Goal: Complete application form

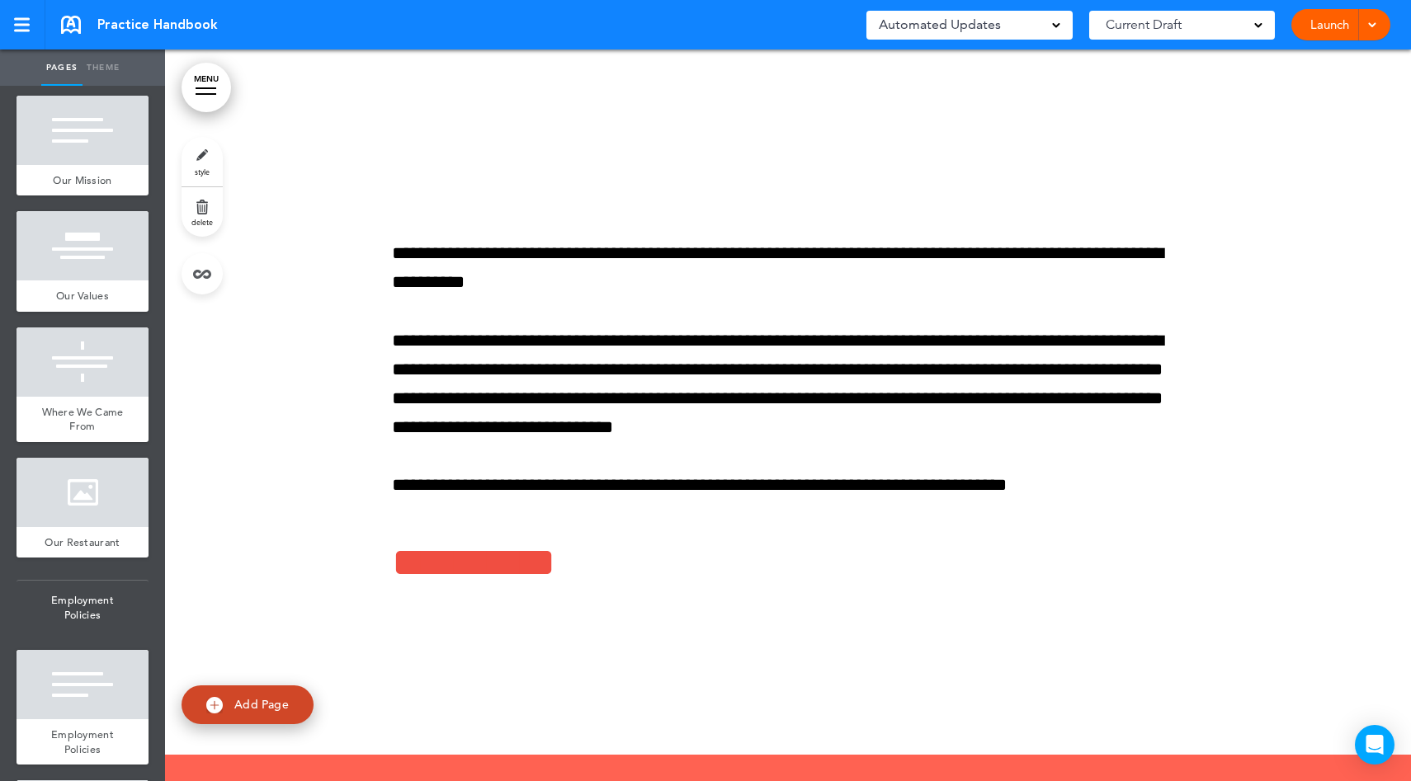
scroll to position [667, 0]
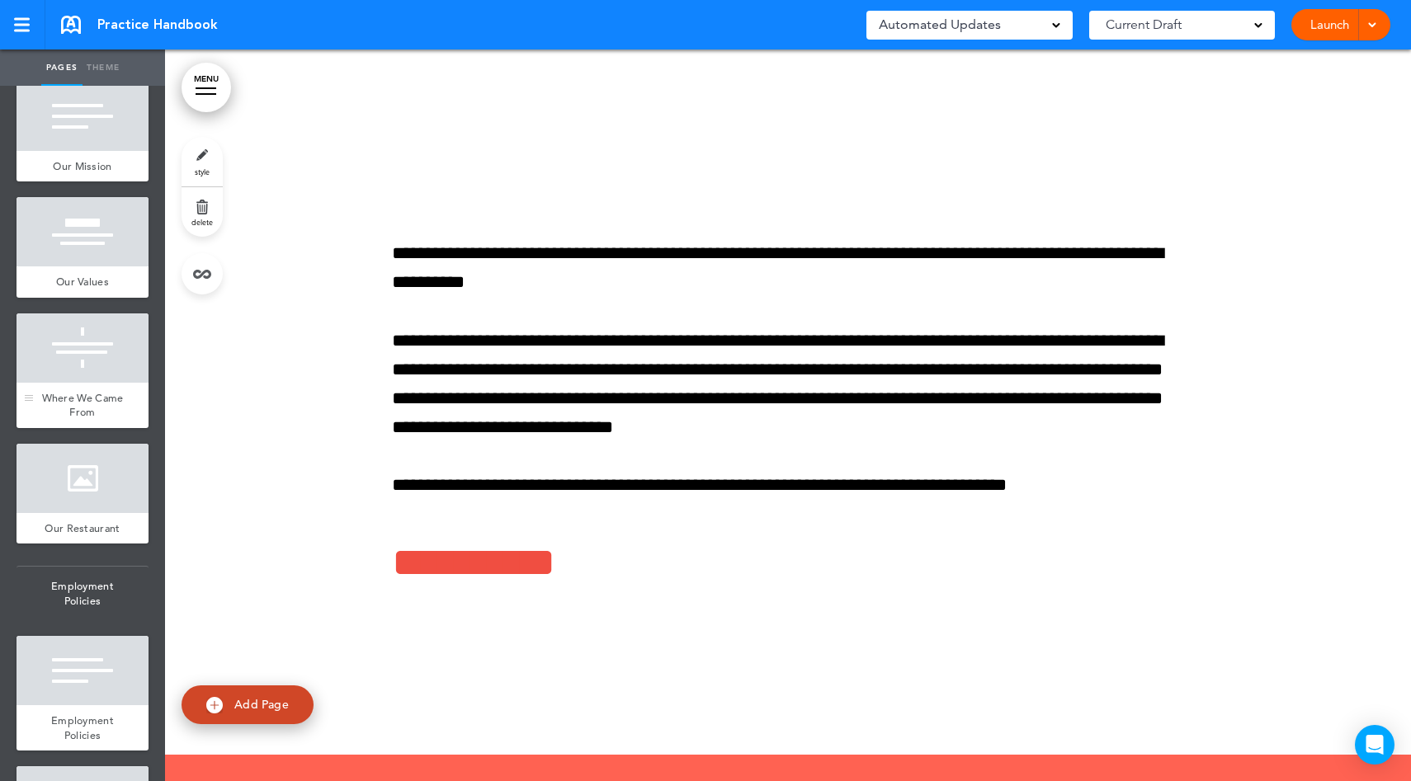
click at [67, 383] on div at bounding box center [83, 348] width 132 height 69
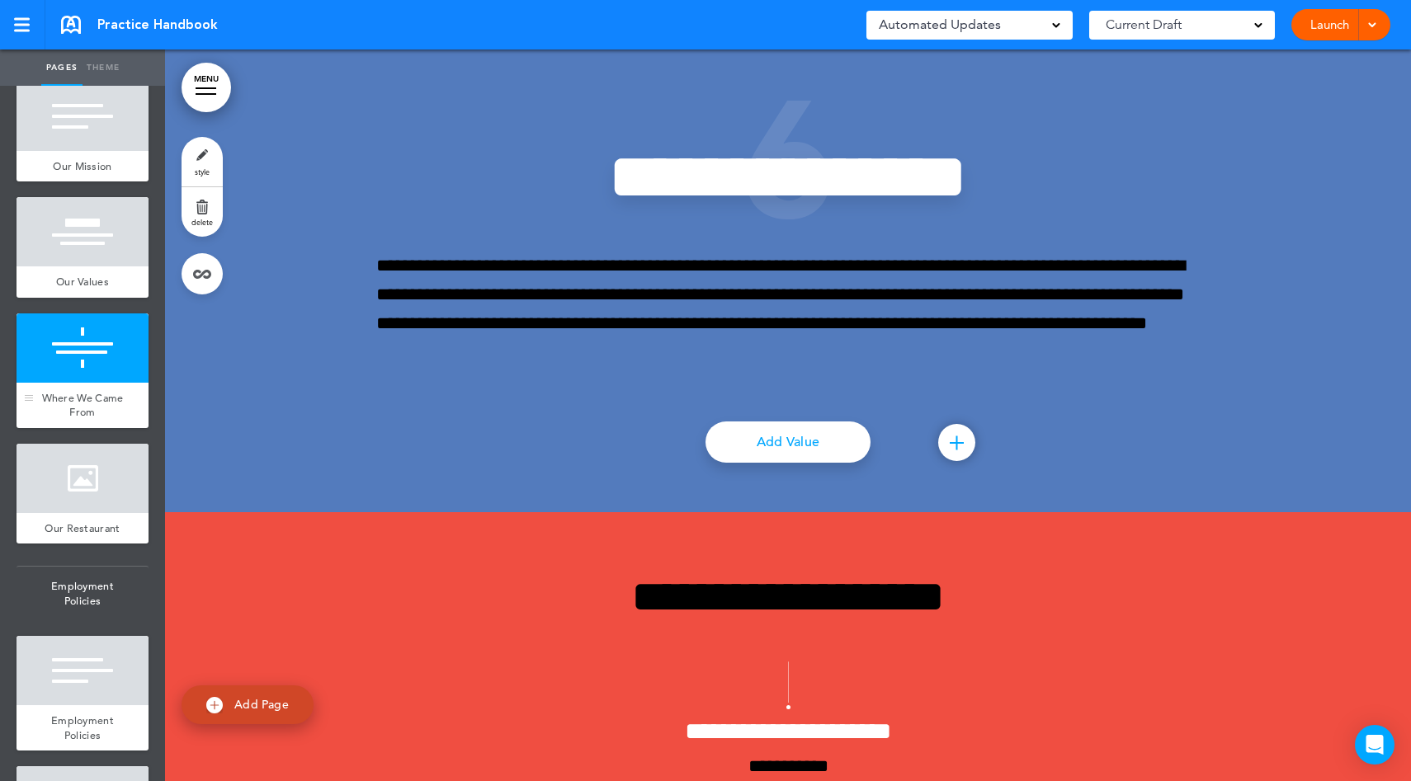
scroll to position [5492, 0]
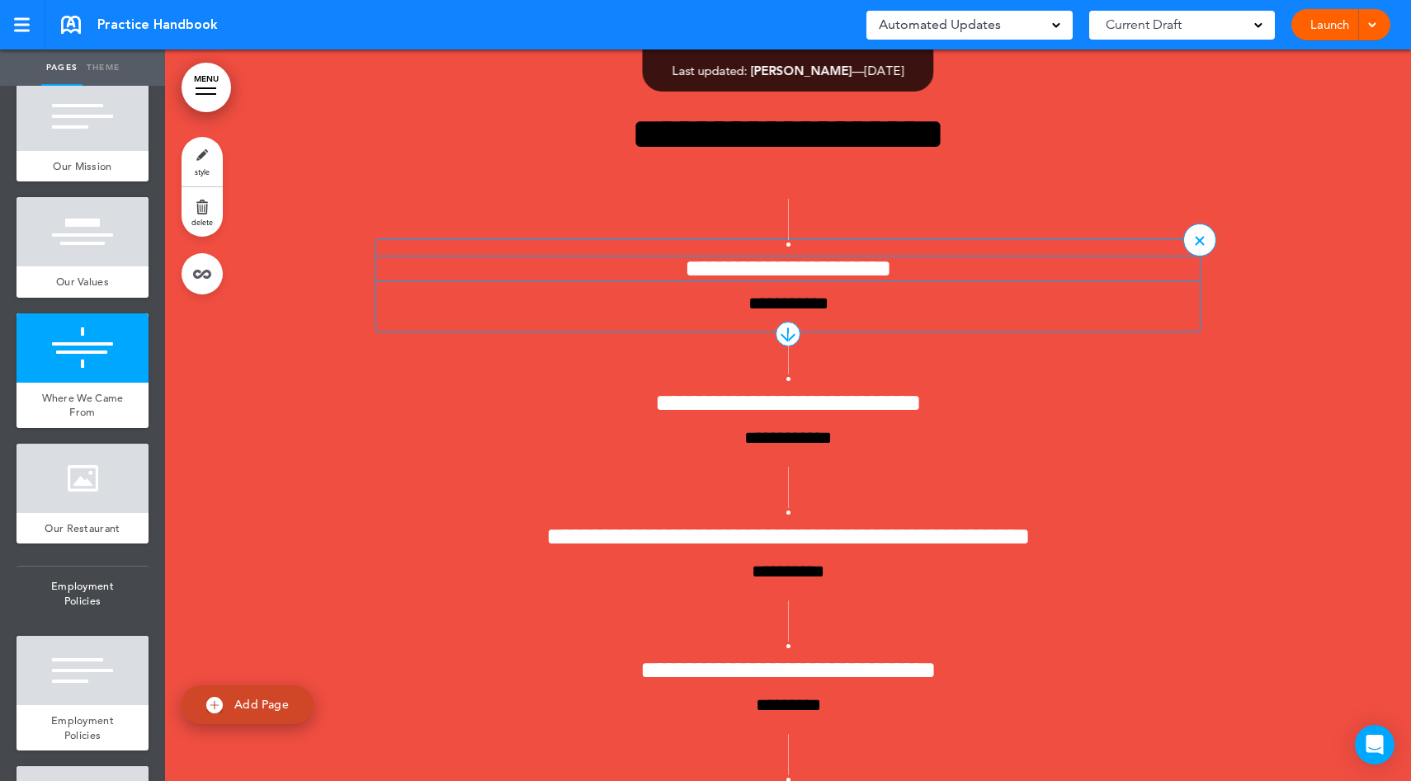
click at [868, 281] on h4 "**********" at bounding box center [787, 269] width 823 height 25
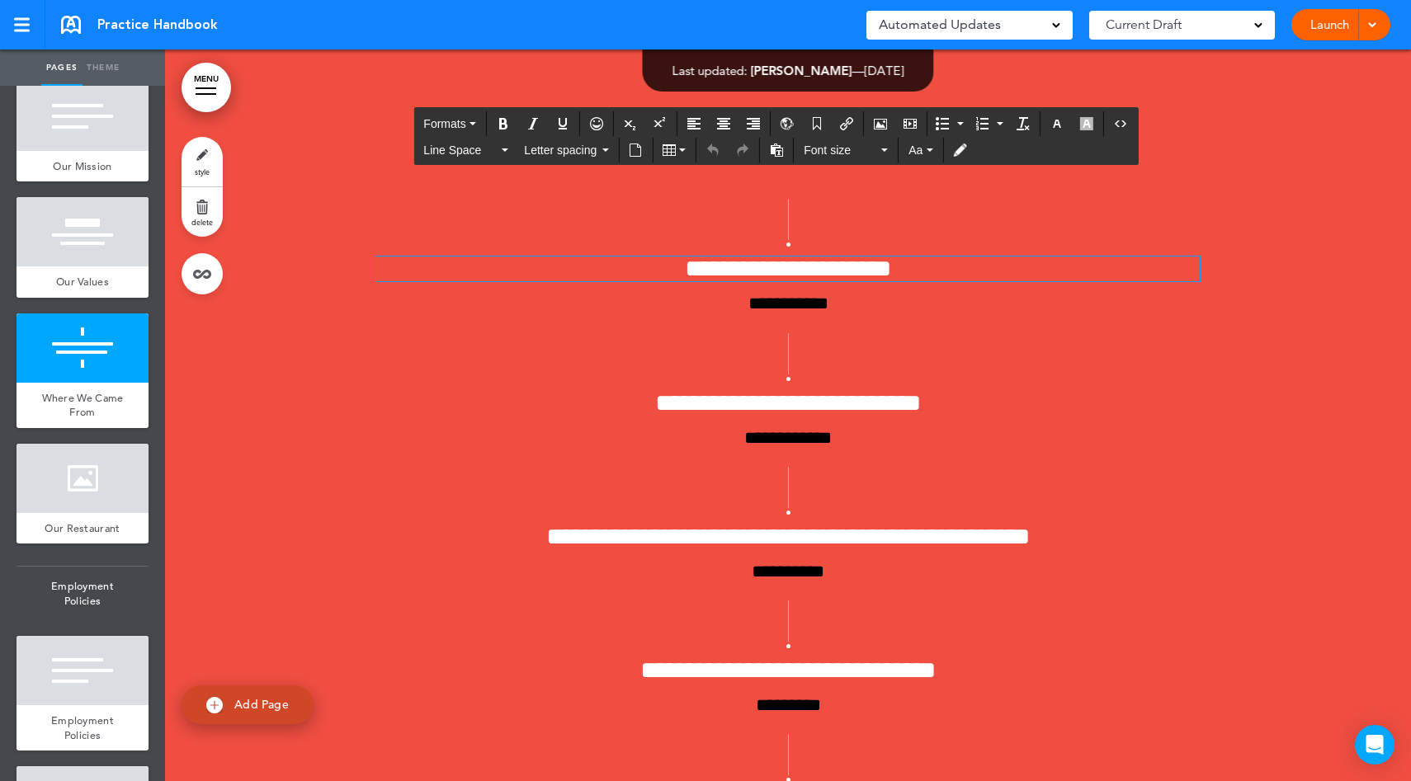
click at [280, 711] on span "Add Page" at bounding box center [261, 704] width 54 height 15
type input "********"
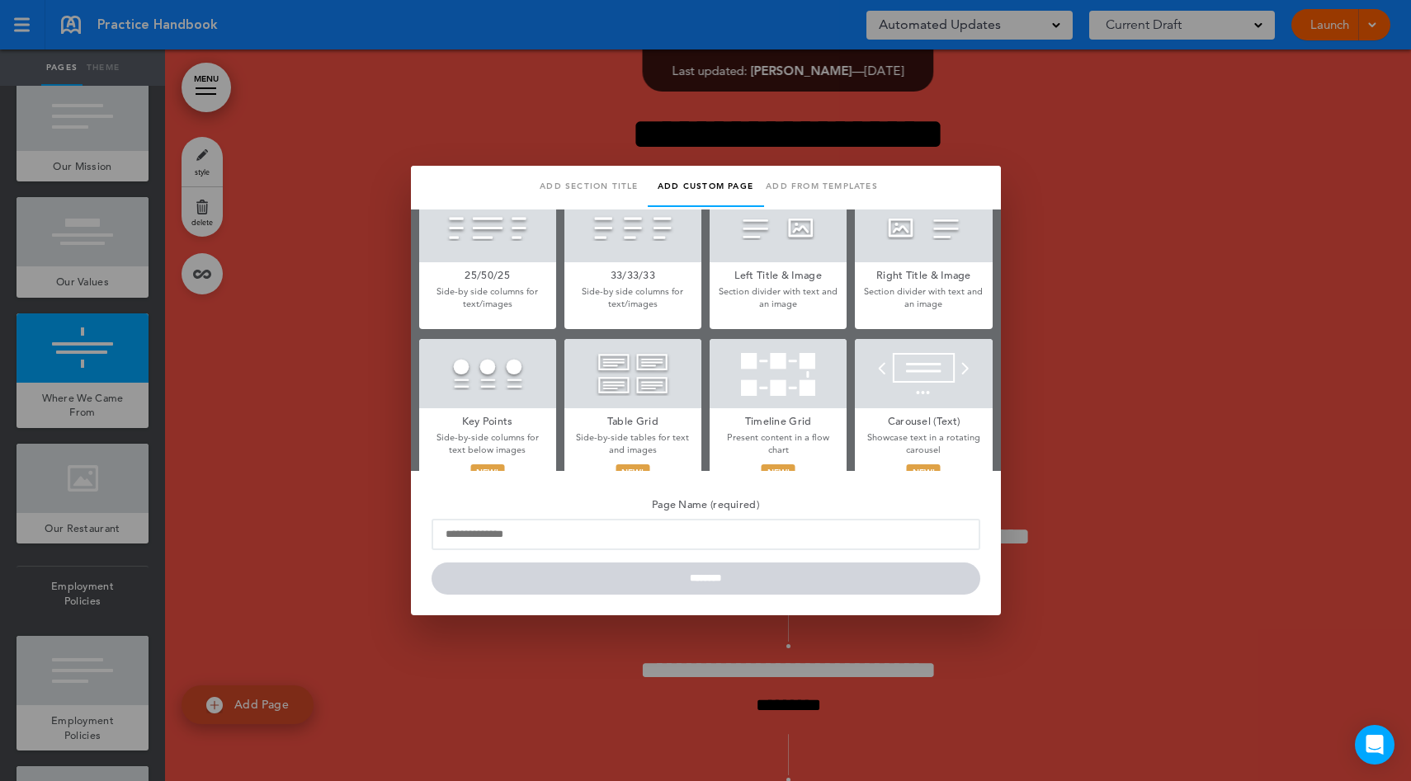
scroll to position [447, 0]
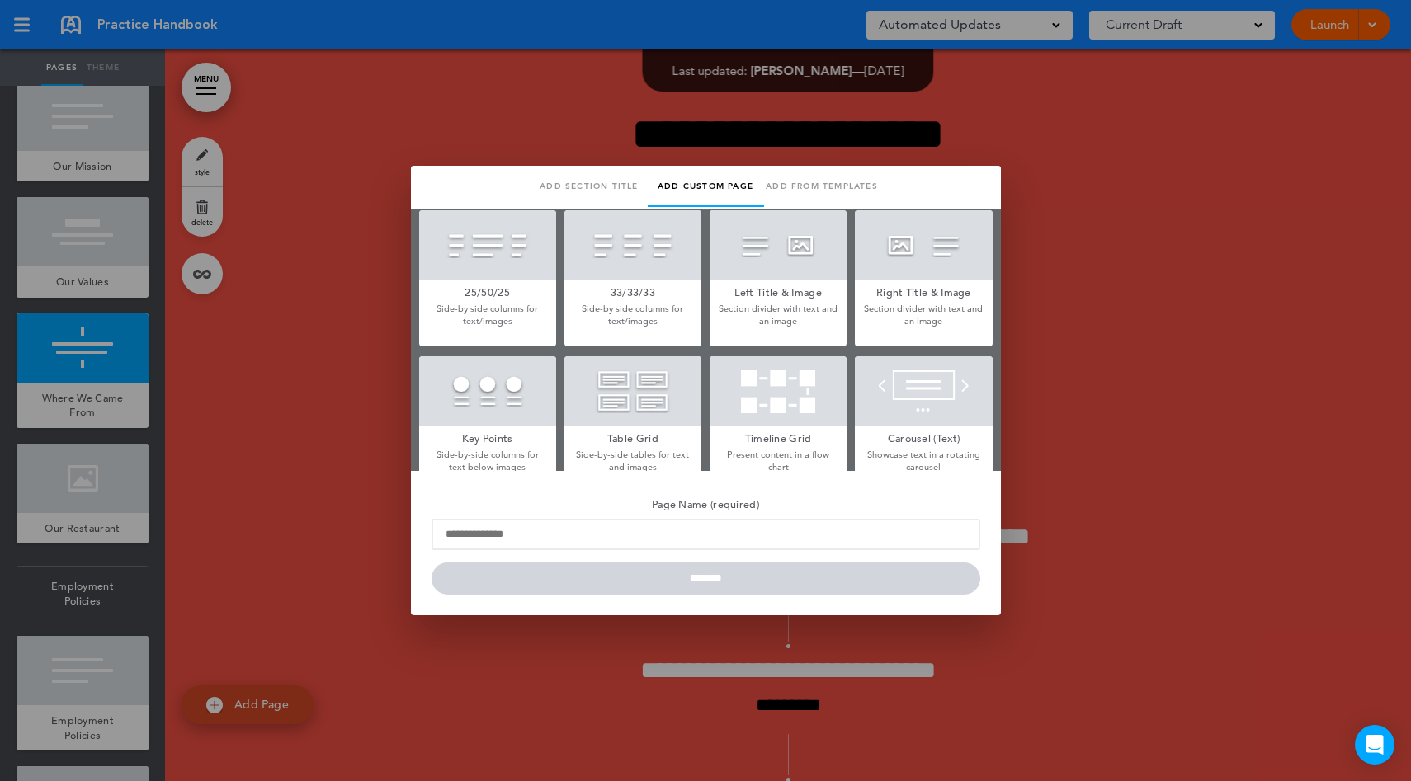
click at [351, 328] on div at bounding box center [705, 390] width 1411 height 781
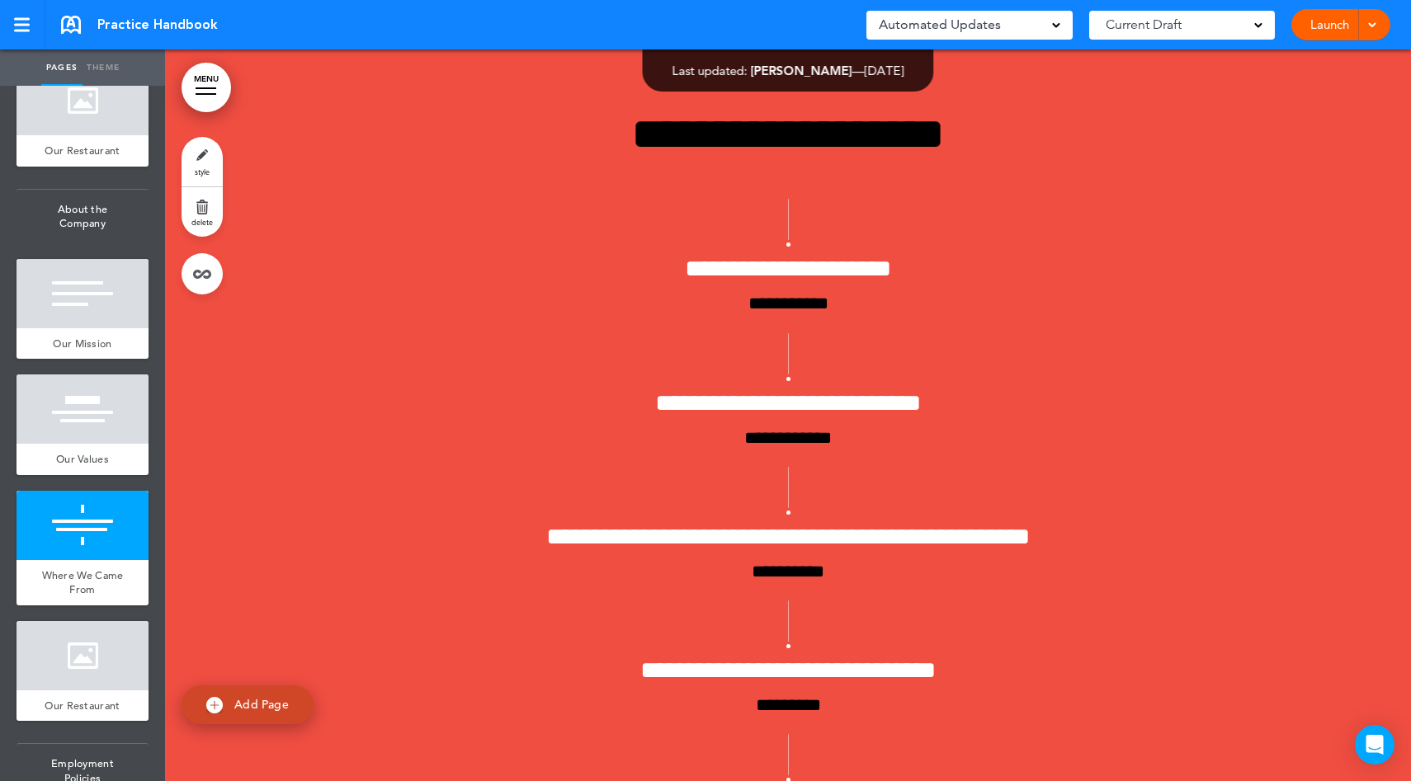
scroll to position [377, 0]
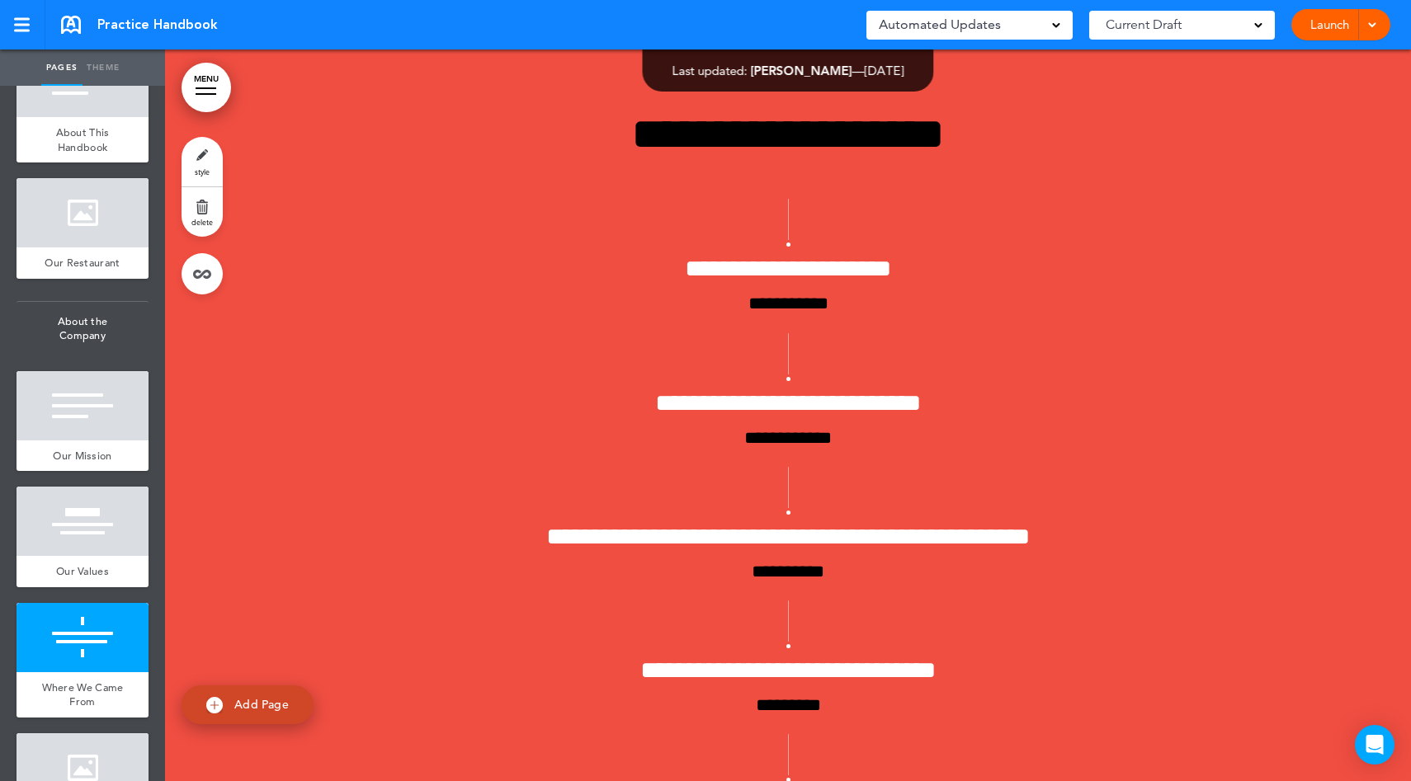
click at [204, 161] on link "style" at bounding box center [202, 162] width 41 height 50
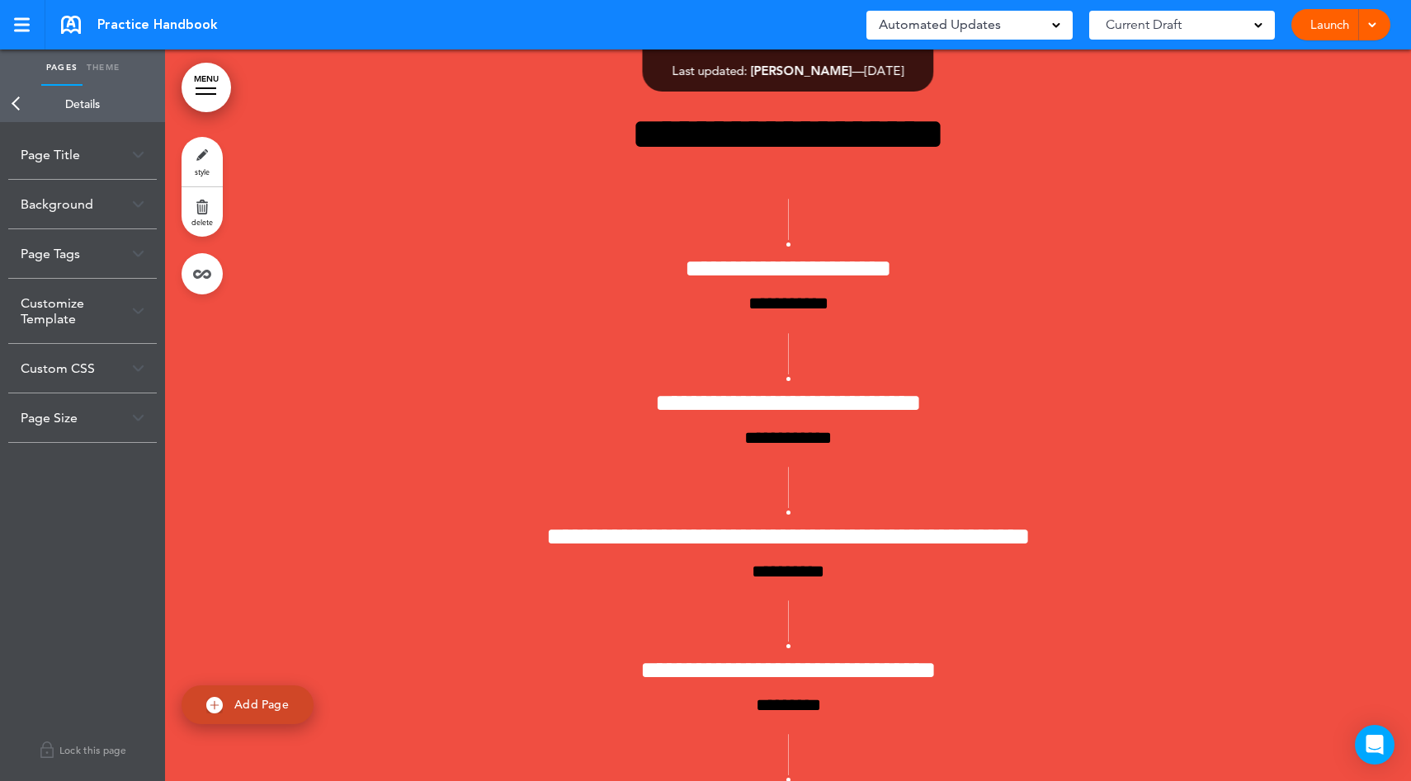
click at [86, 153] on div "Page Title" at bounding box center [82, 154] width 149 height 49
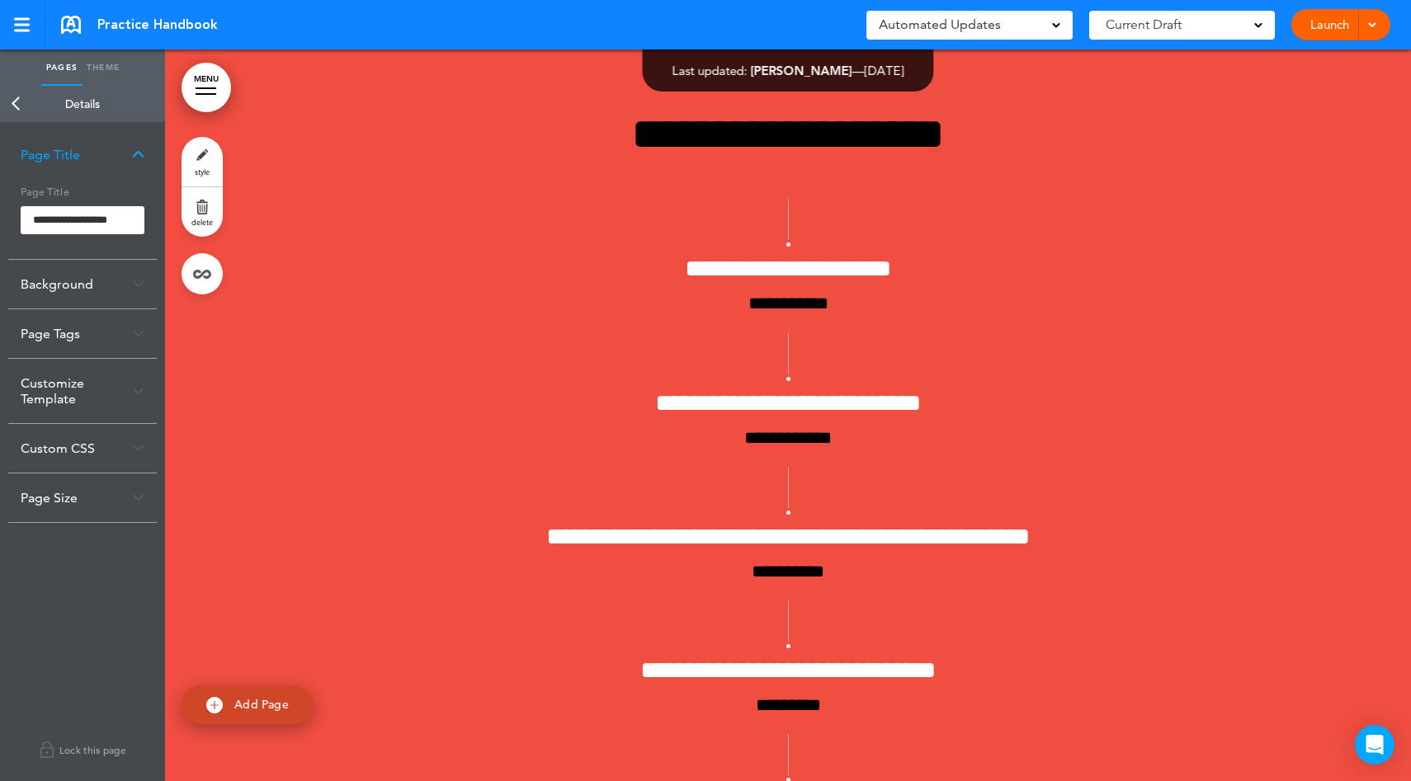
click at [204, 88] on div at bounding box center [206, 88] width 21 height 2
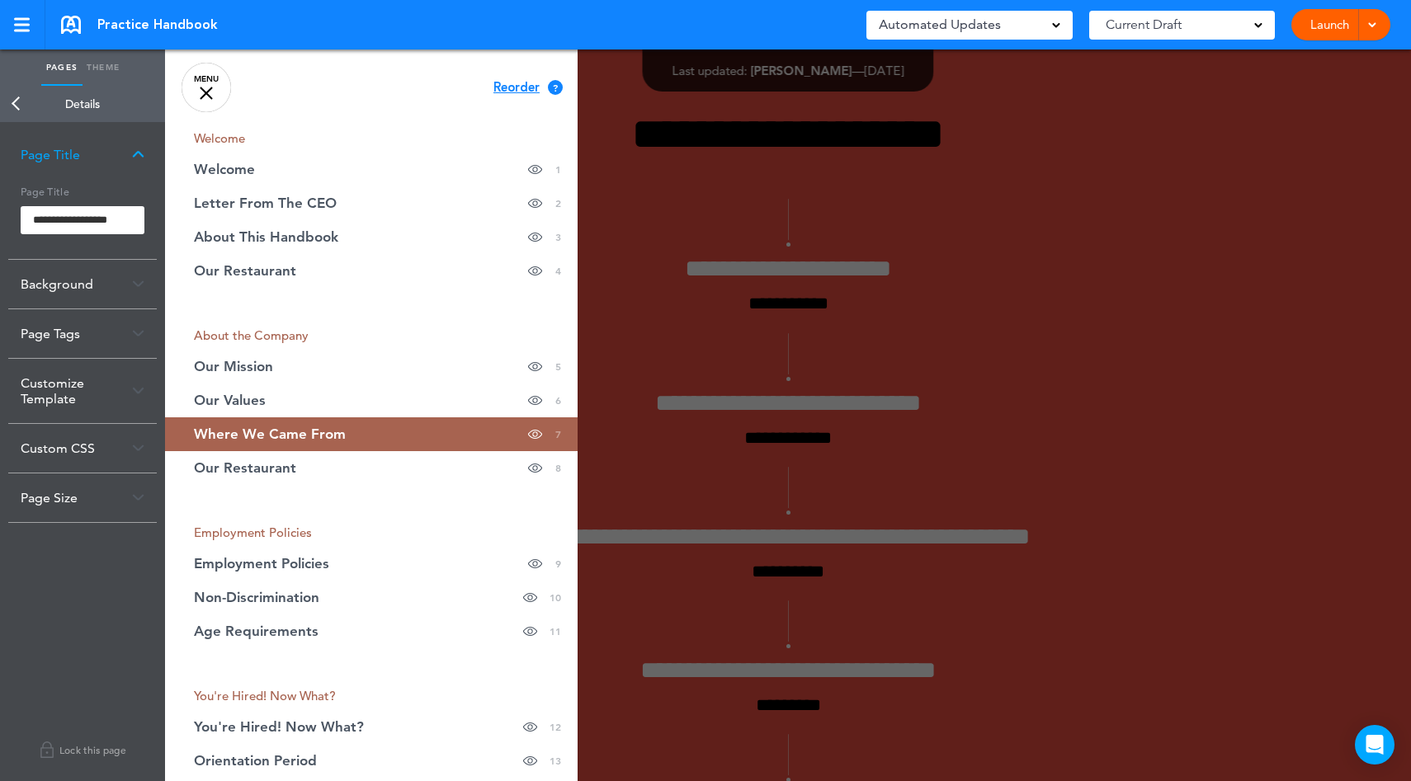
click at [207, 101] on link "MENU" at bounding box center [207, 88] width 50 height 50
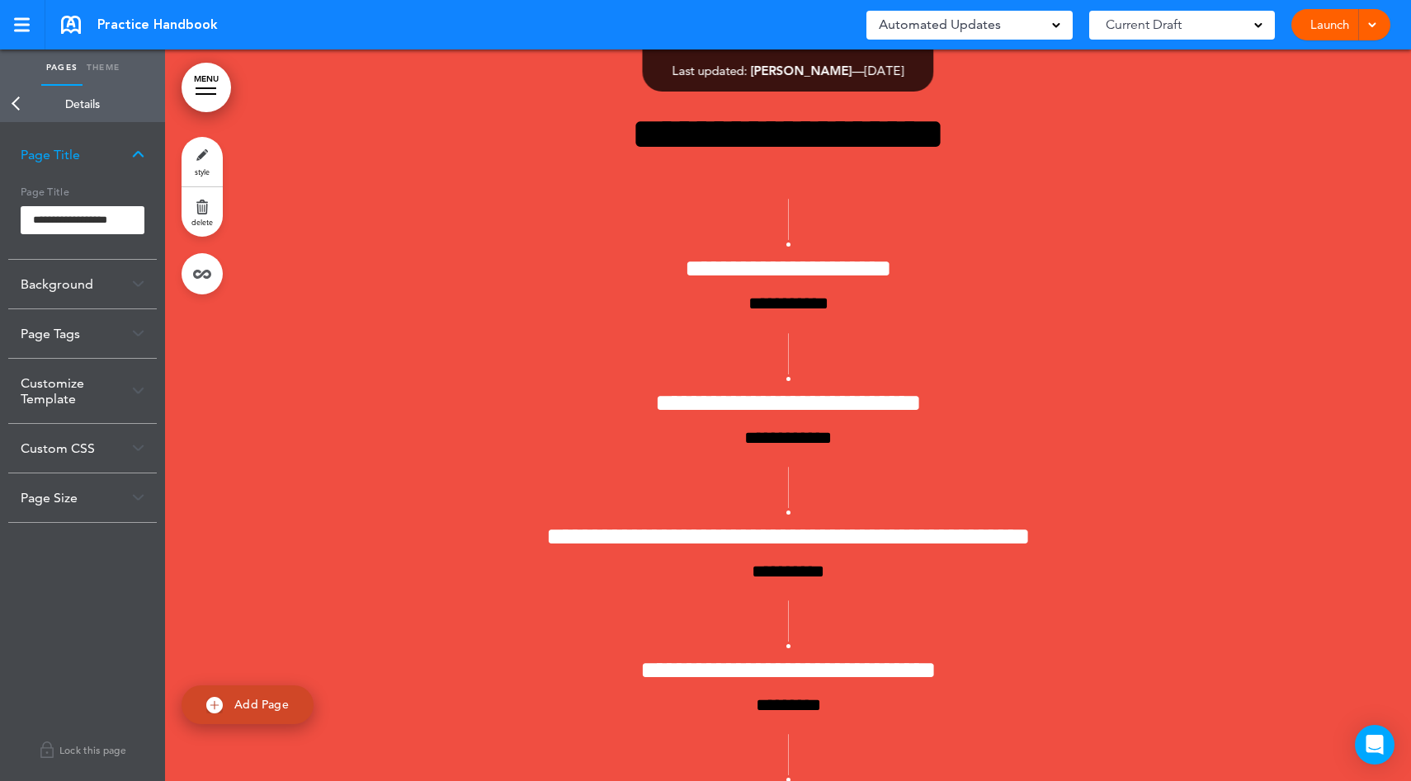
click at [14, 106] on link "Back" at bounding box center [16, 104] width 33 height 36
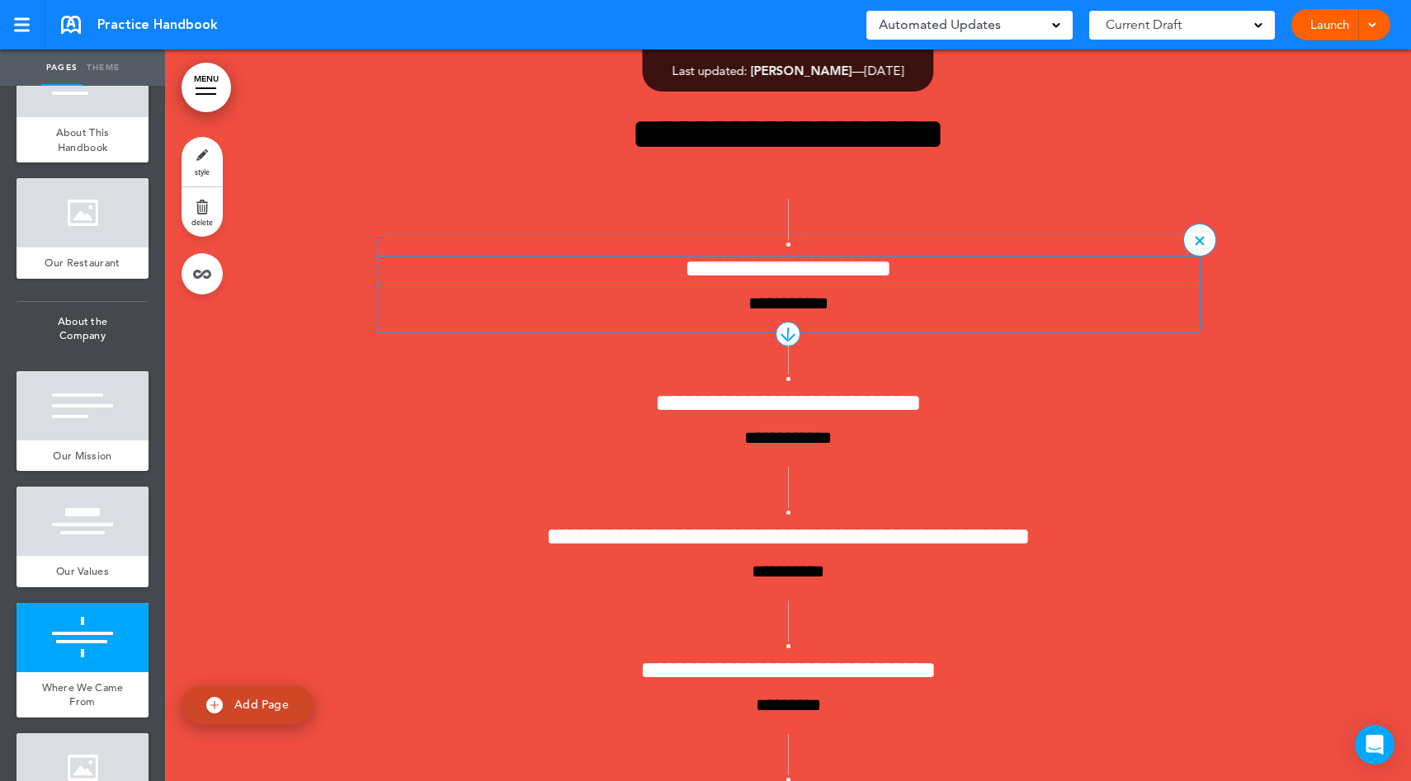
drag, startPoint x: 779, startPoint y: 261, endPoint x: 787, endPoint y: 274, distance: 15.6
click at [783, 262] on h4 "**********" at bounding box center [787, 269] width 823 height 25
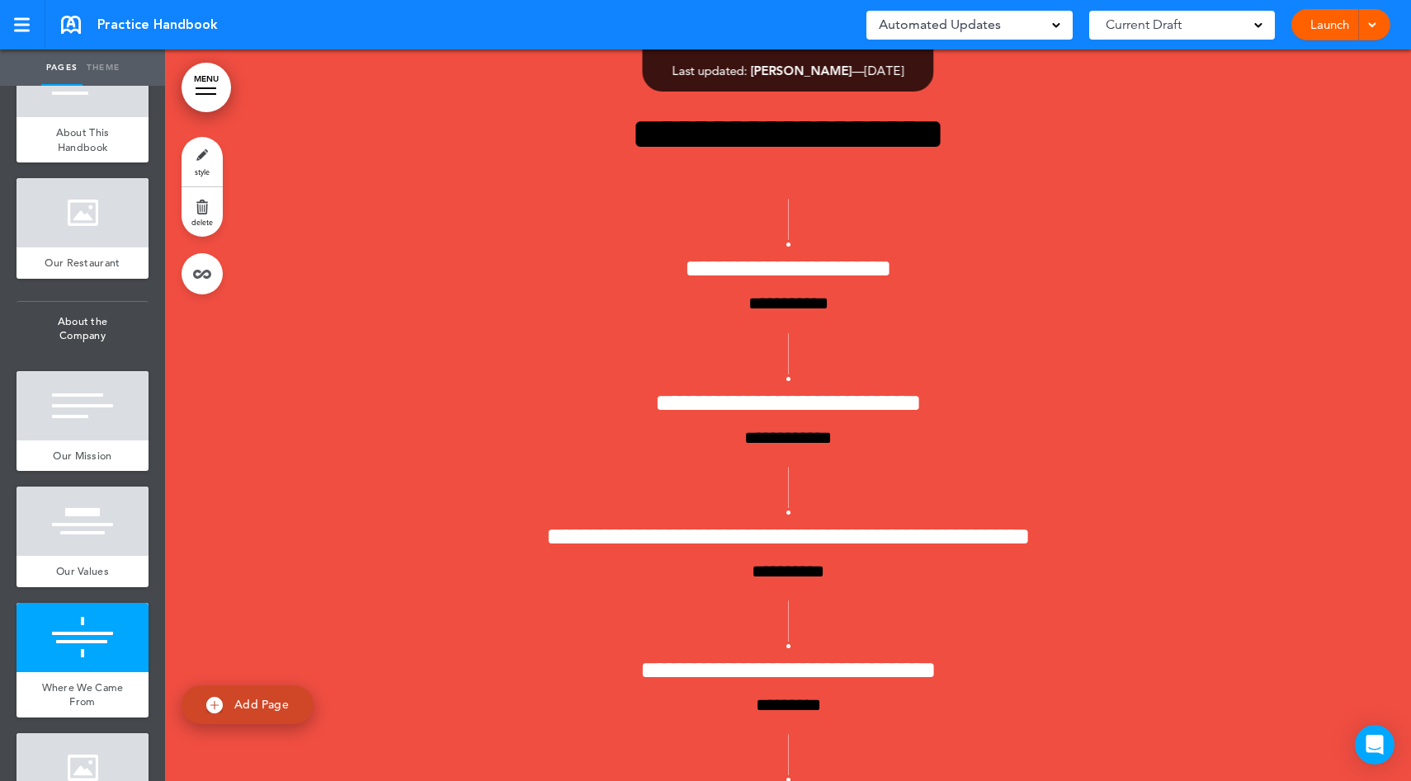
scroll to position [5492, 0]
click at [6, 35] on link at bounding box center [22, 25] width 45 height 50
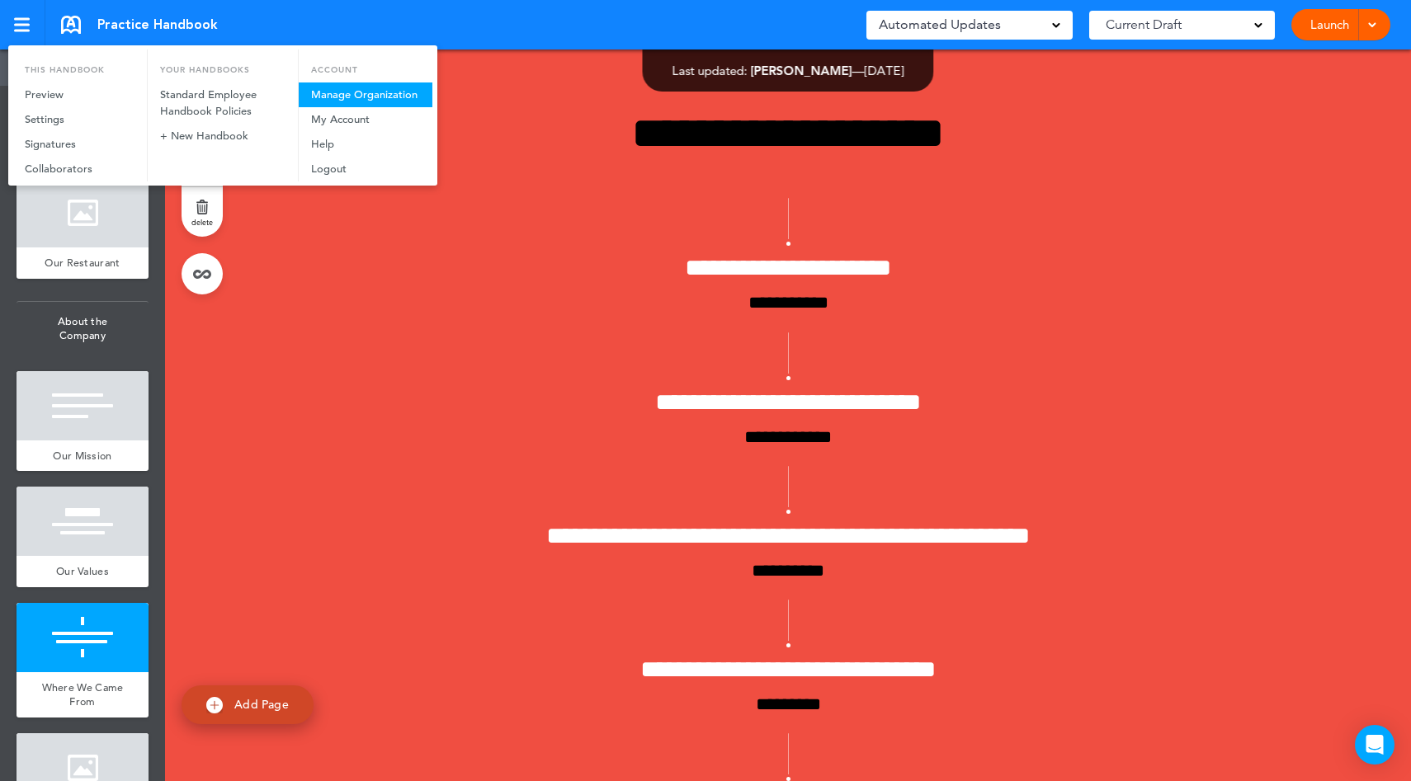
click at [333, 90] on link "Manage Organization" at bounding box center [366, 95] width 134 height 25
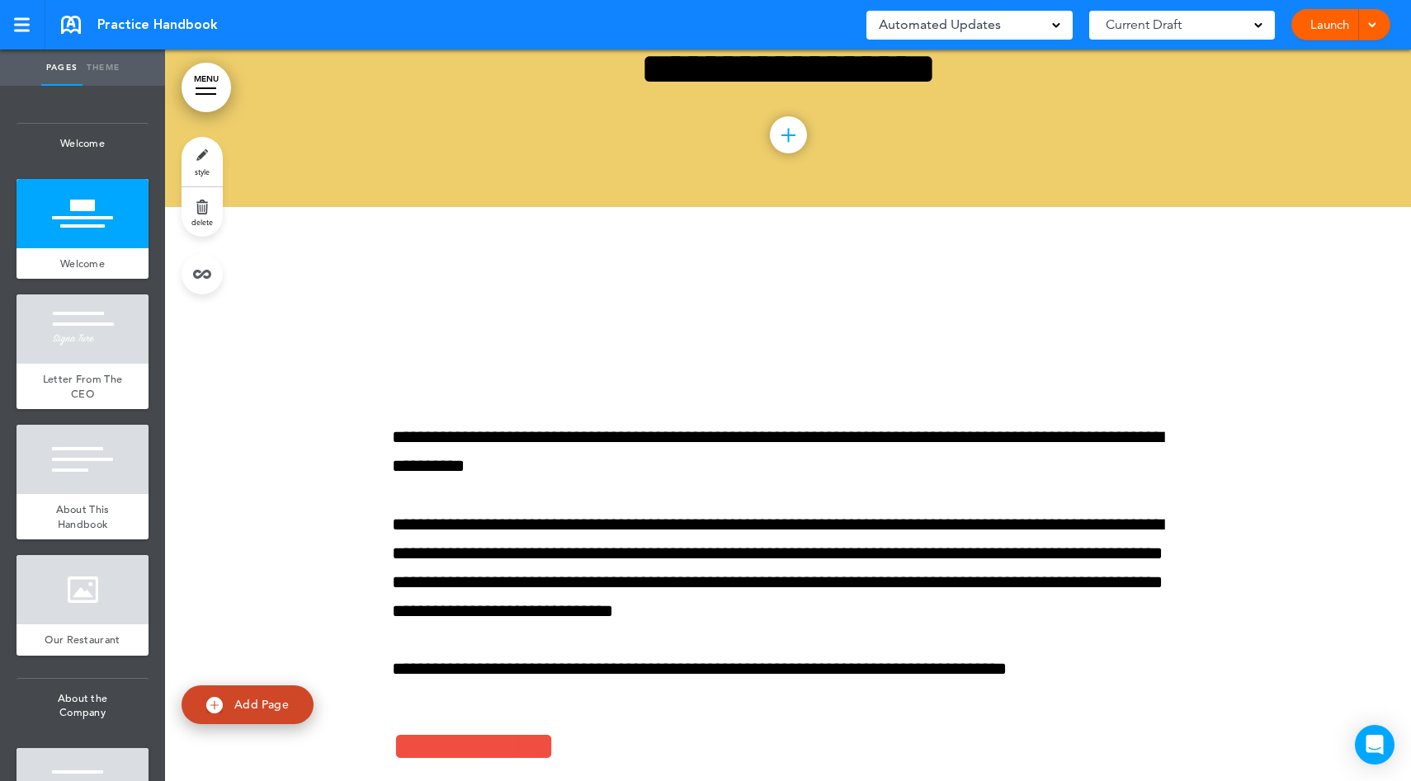
scroll to position [234, 0]
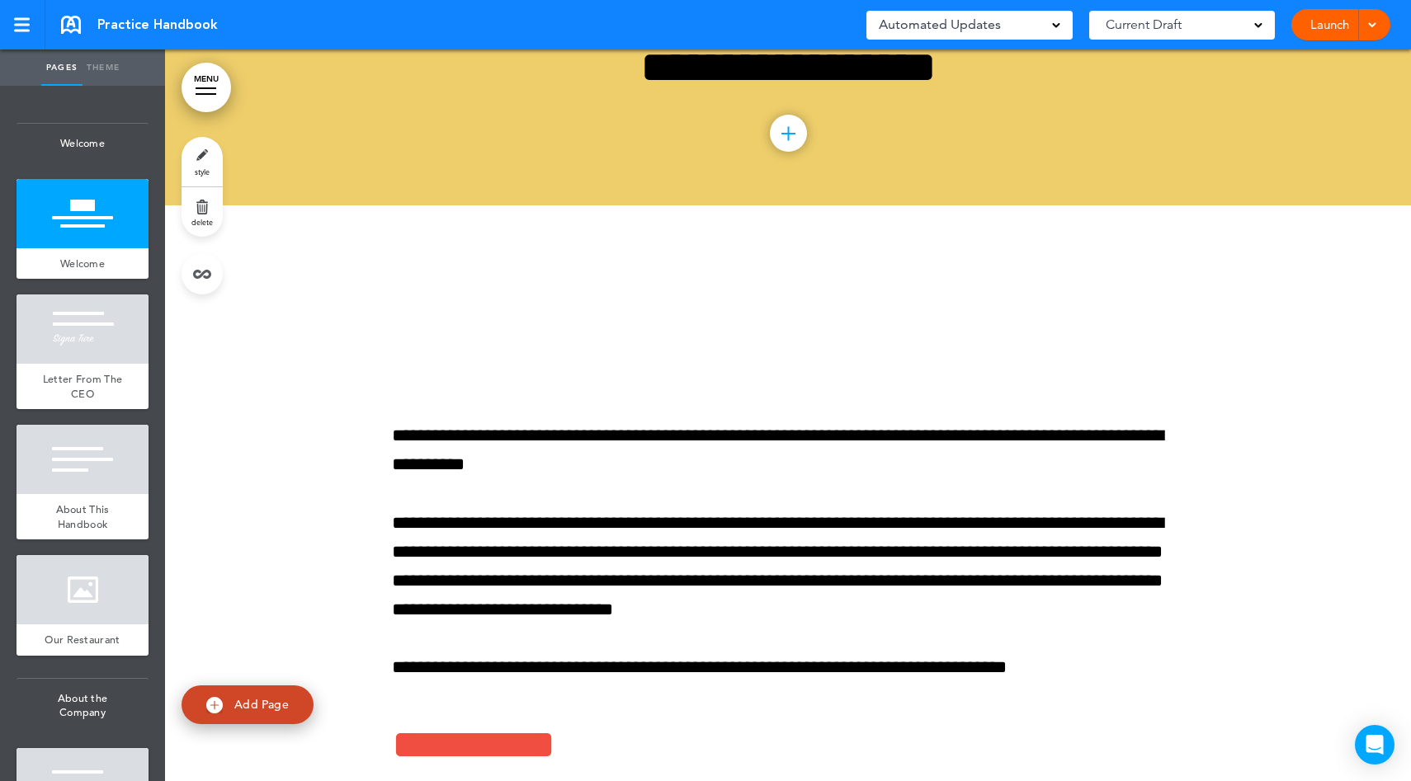
click at [1320, 31] on link "Launch" at bounding box center [1330, 24] width 52 height 31
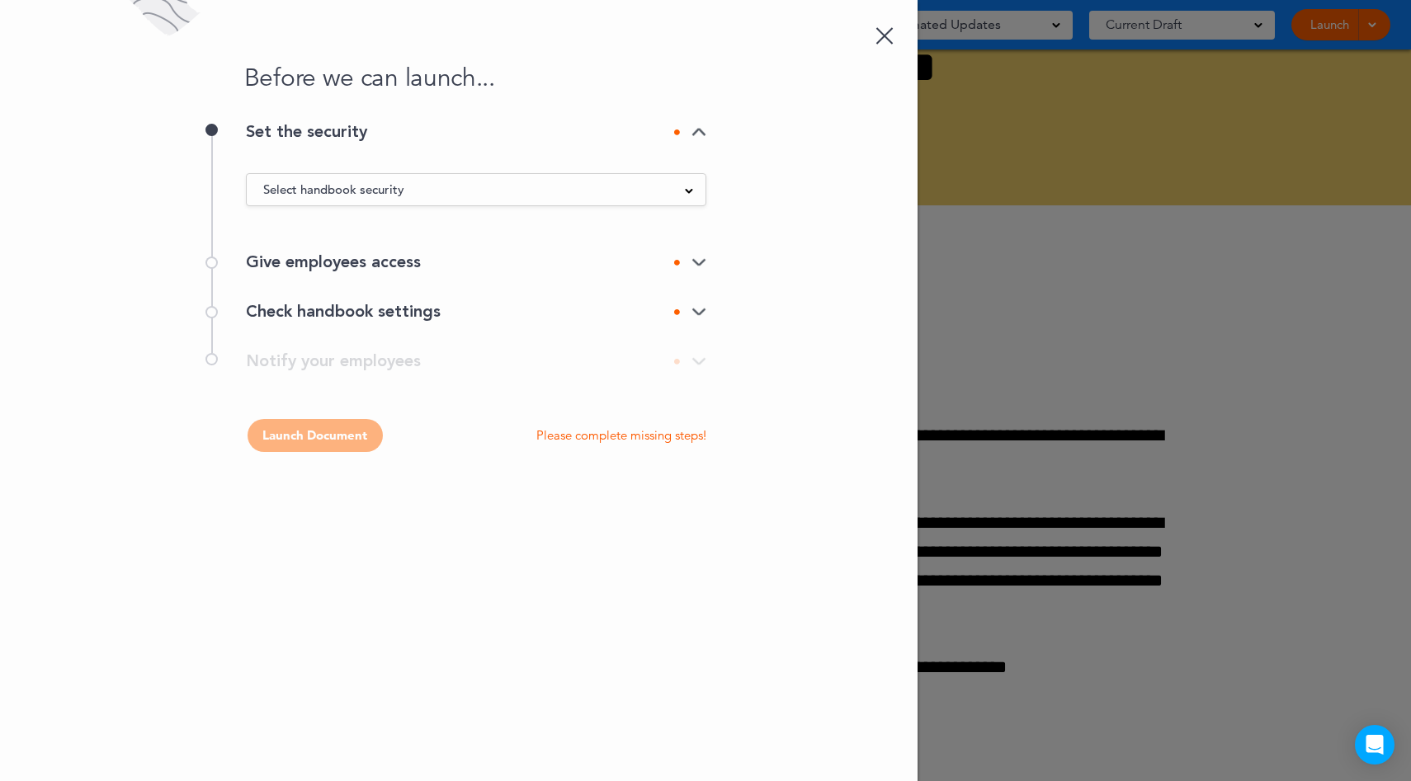
scroll to position [0, 0]
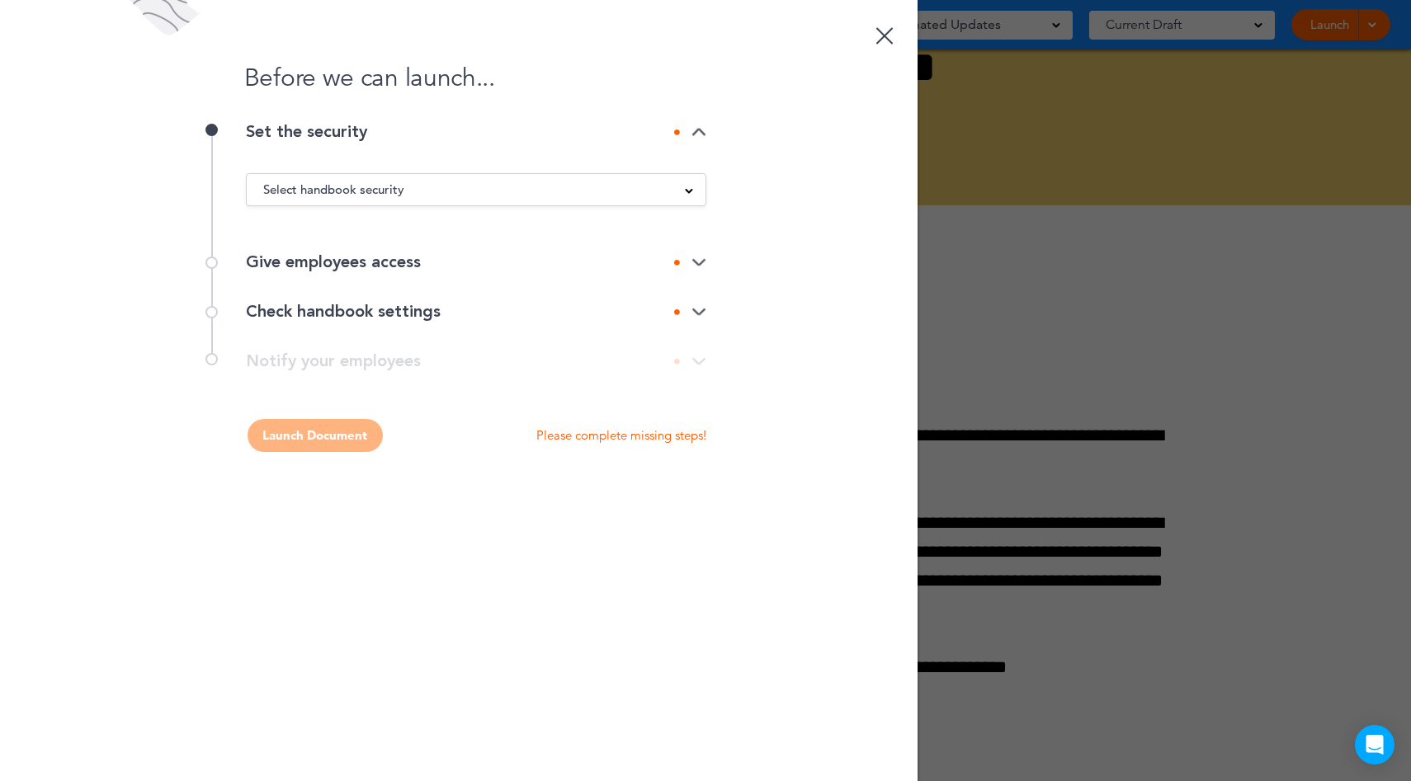
click at [698, 367] on div "**********" at bounding box center [458, 369] width 495 height 33
click at [884, 44] on link at bounding box center [884, 33] width 33 height 33
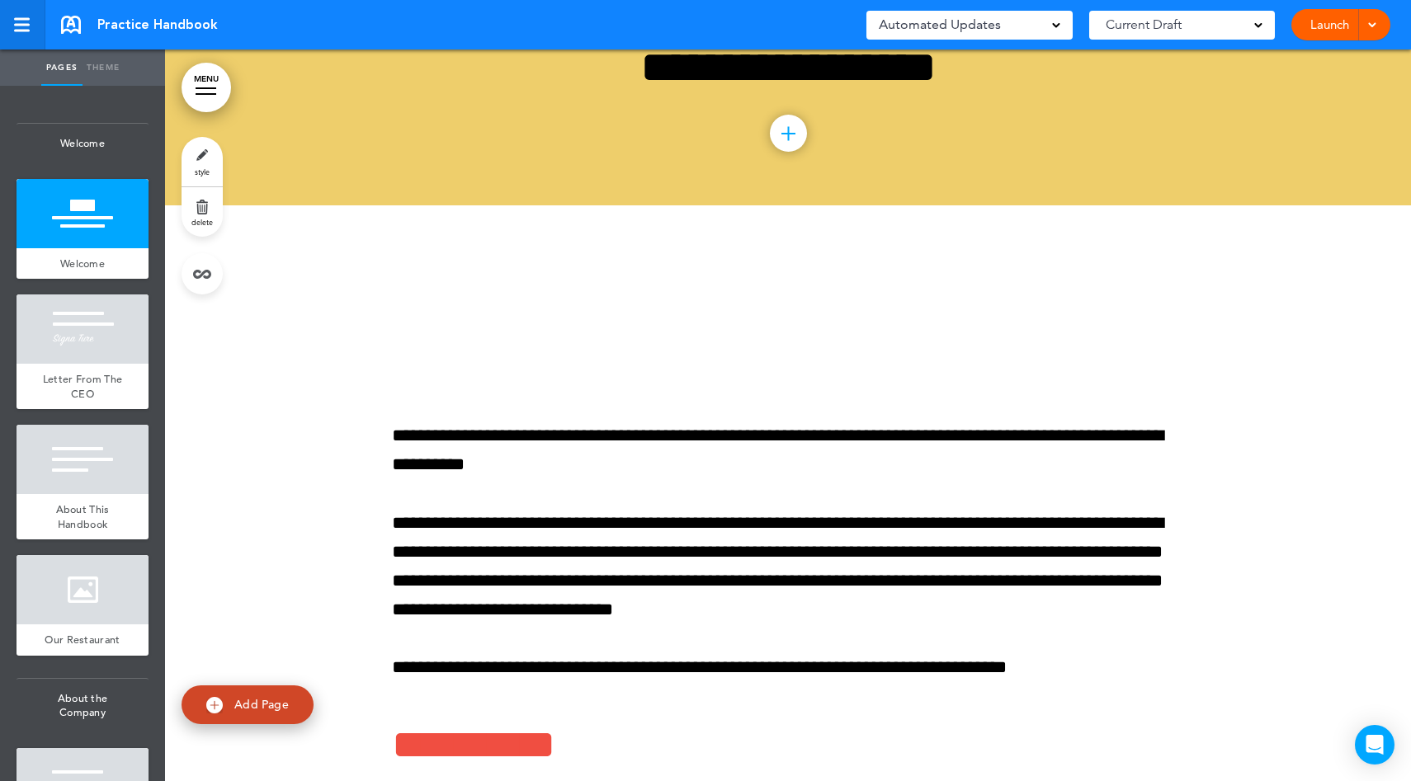
click at [22, 36] on link at bounding box center [22, 25] width 45 height 50
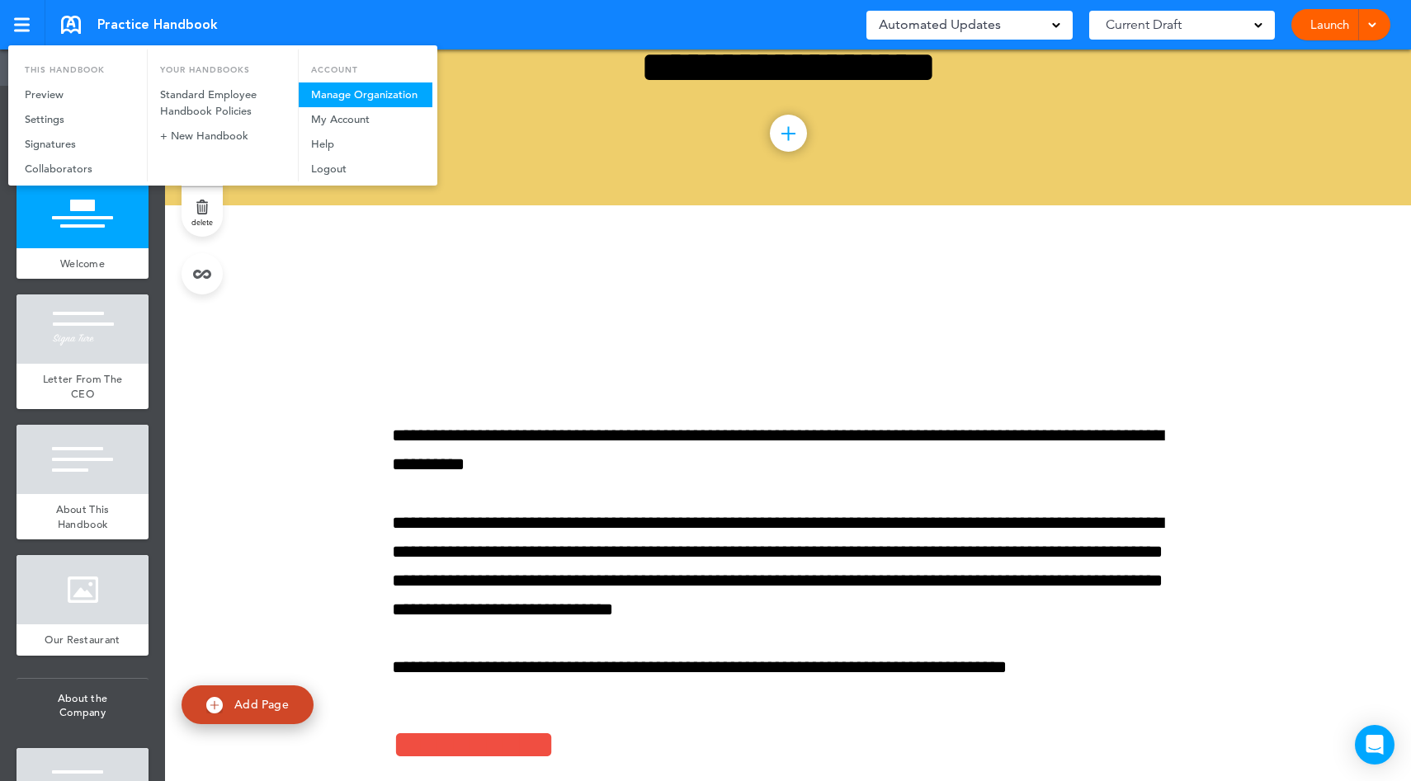
click at [352, 84] on link "Manage Organization" at bounding box center [366, 95] width 134 height 25
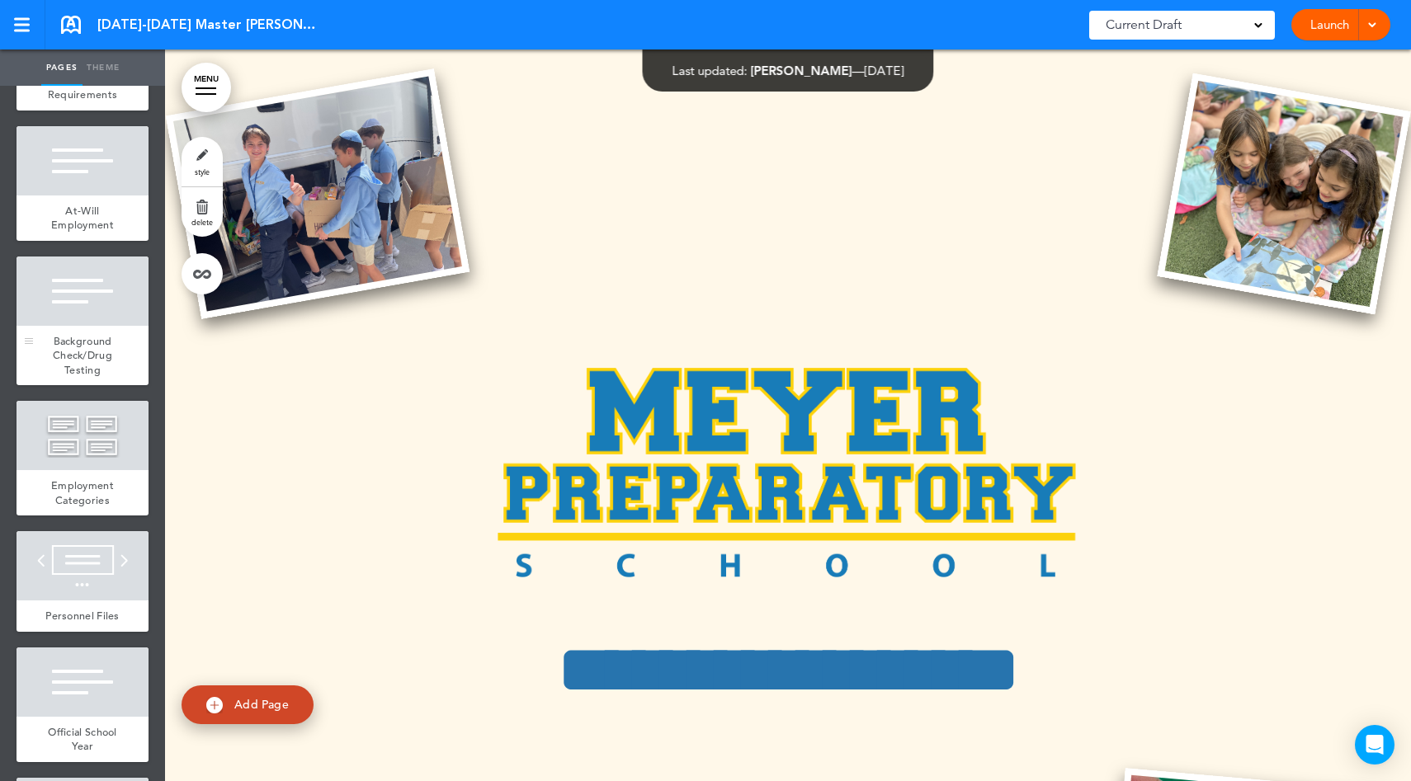
scroll to position [1738, 0]
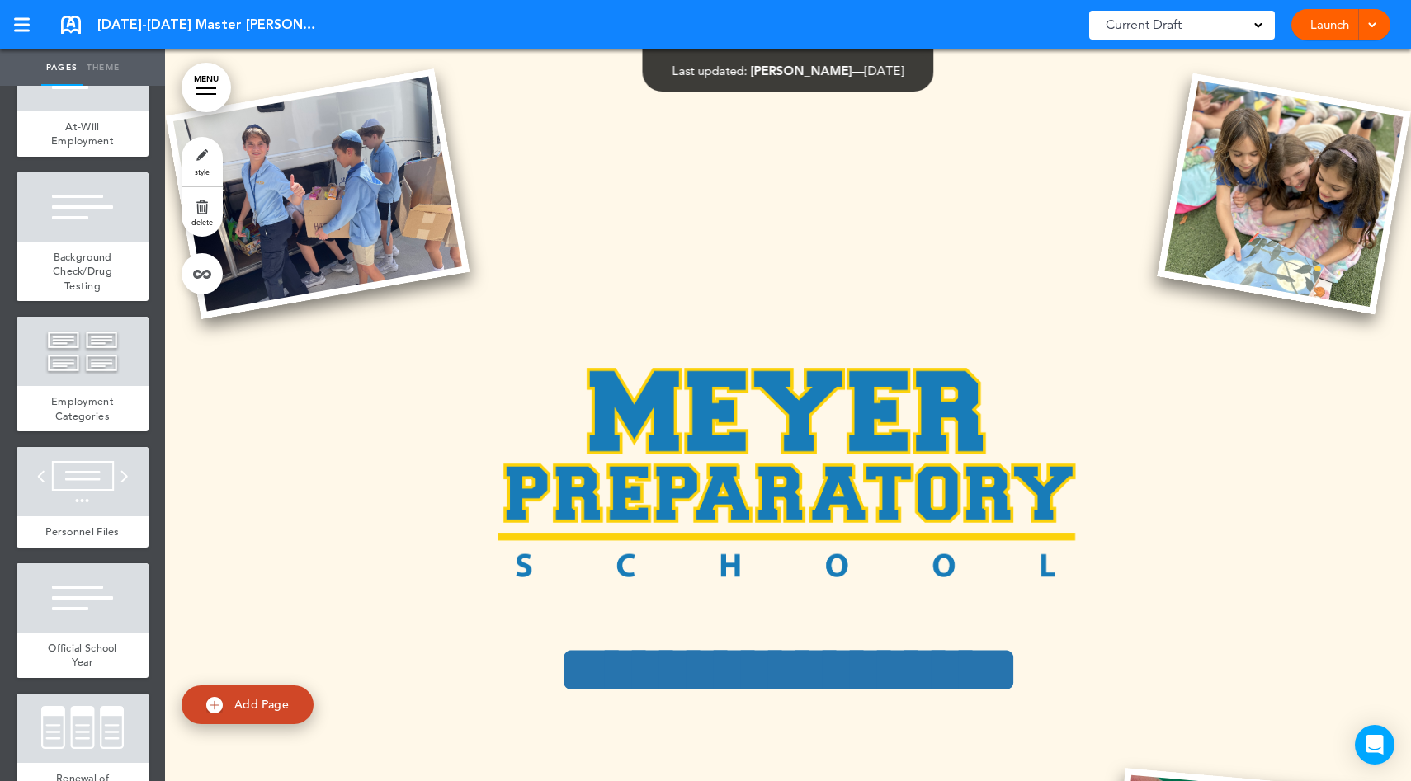
click at [210, 102] on link "MENU" at bounding box center [207, 88] width 50 height 50
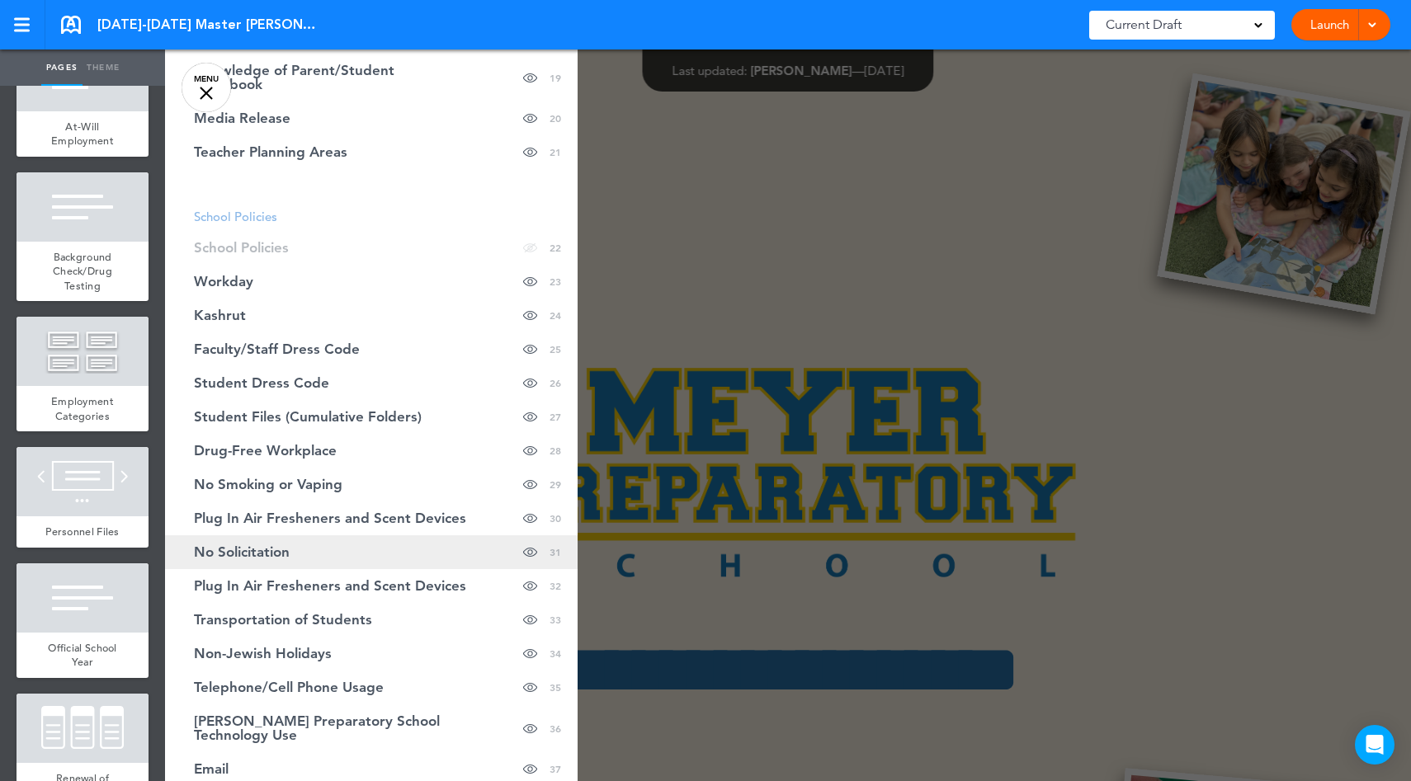
scroll to position [942, 0]
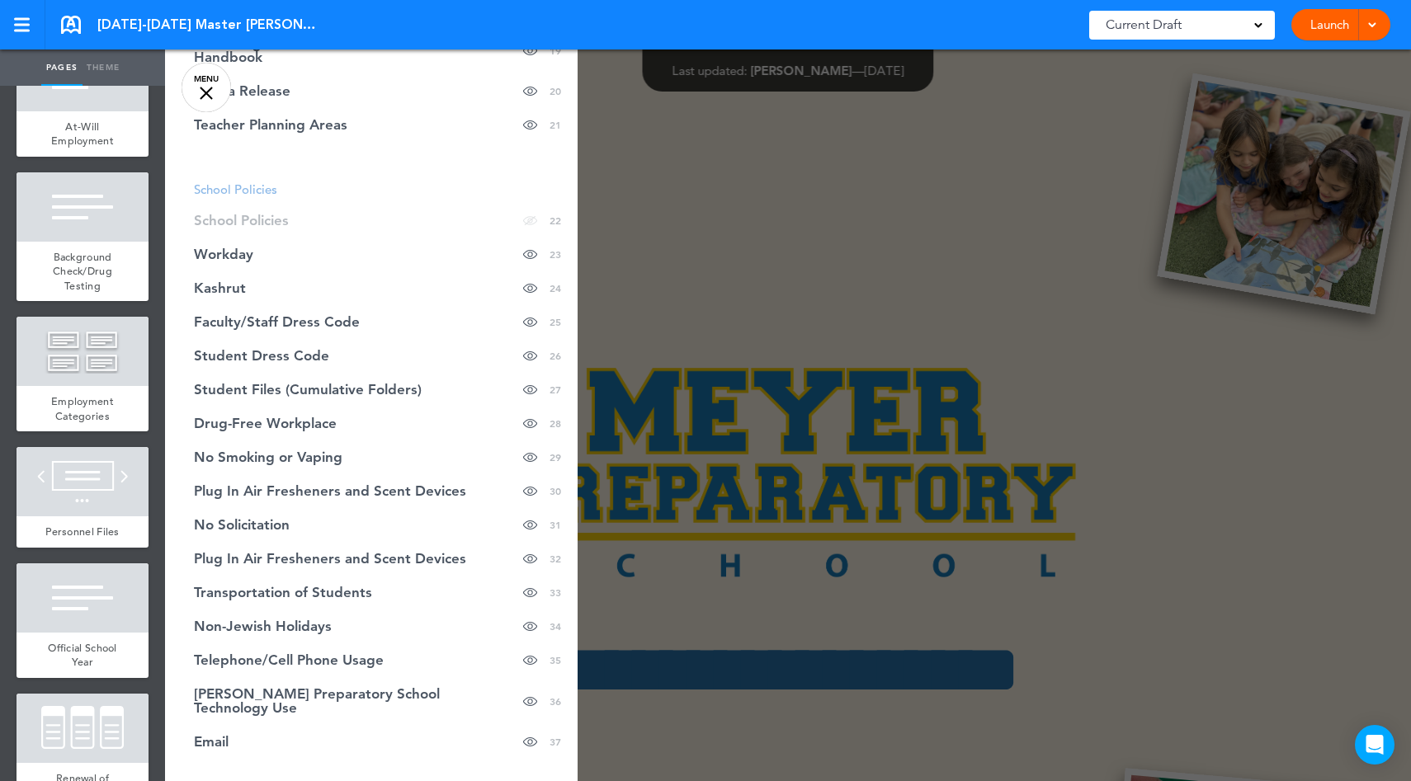
click at [792, 333] on div at bounding box center [870, 390] width 1411 height 781
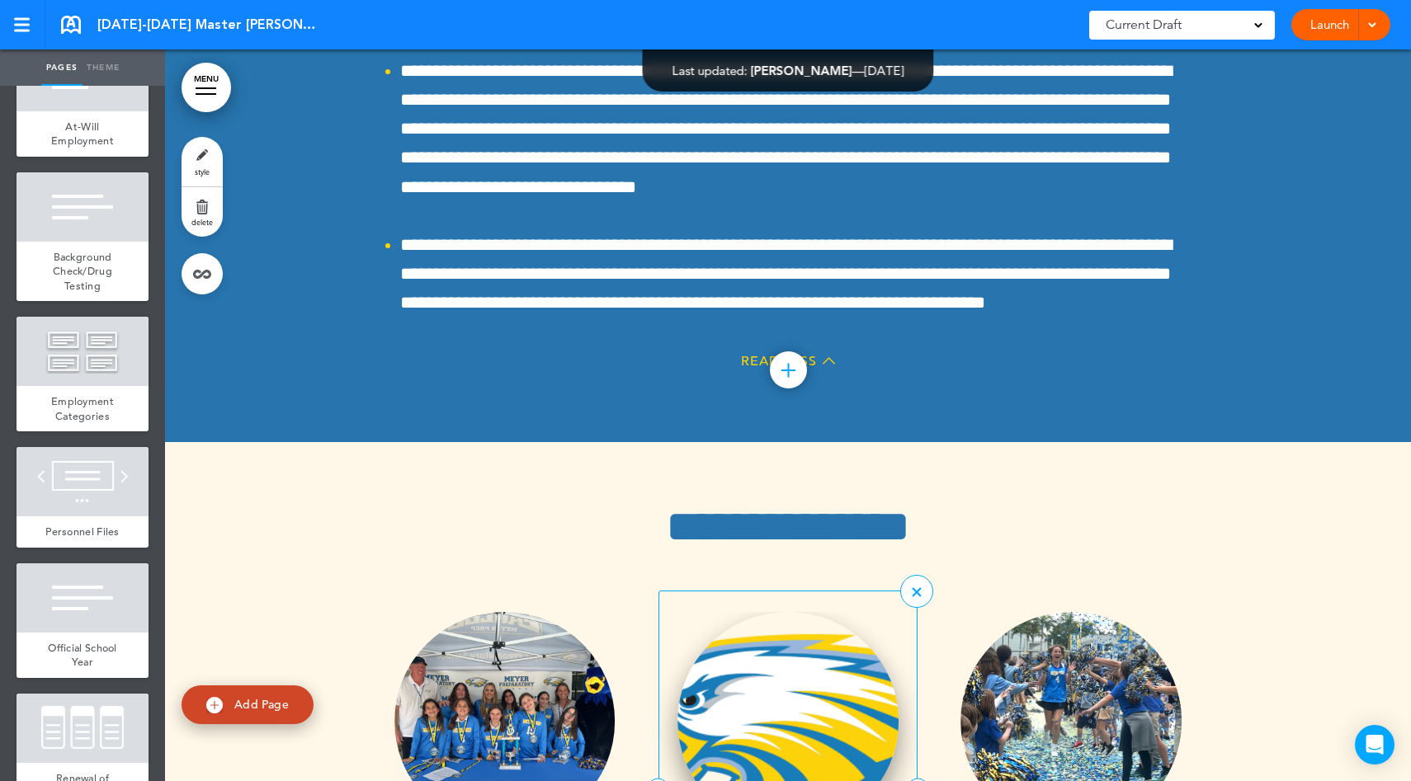
scroll to position [40351, 0]
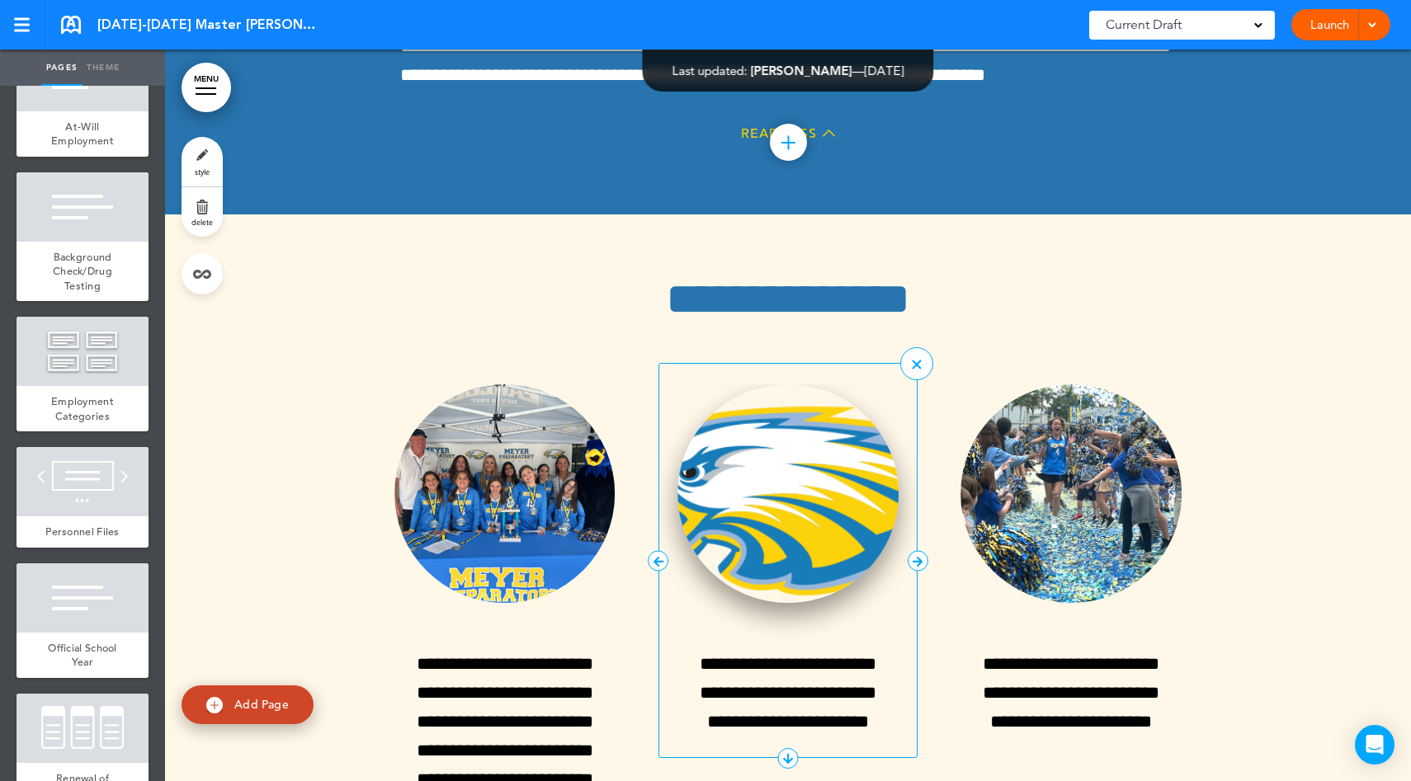
click at [783, 384] on img at bounding box center [787, 493] width 221 height 219
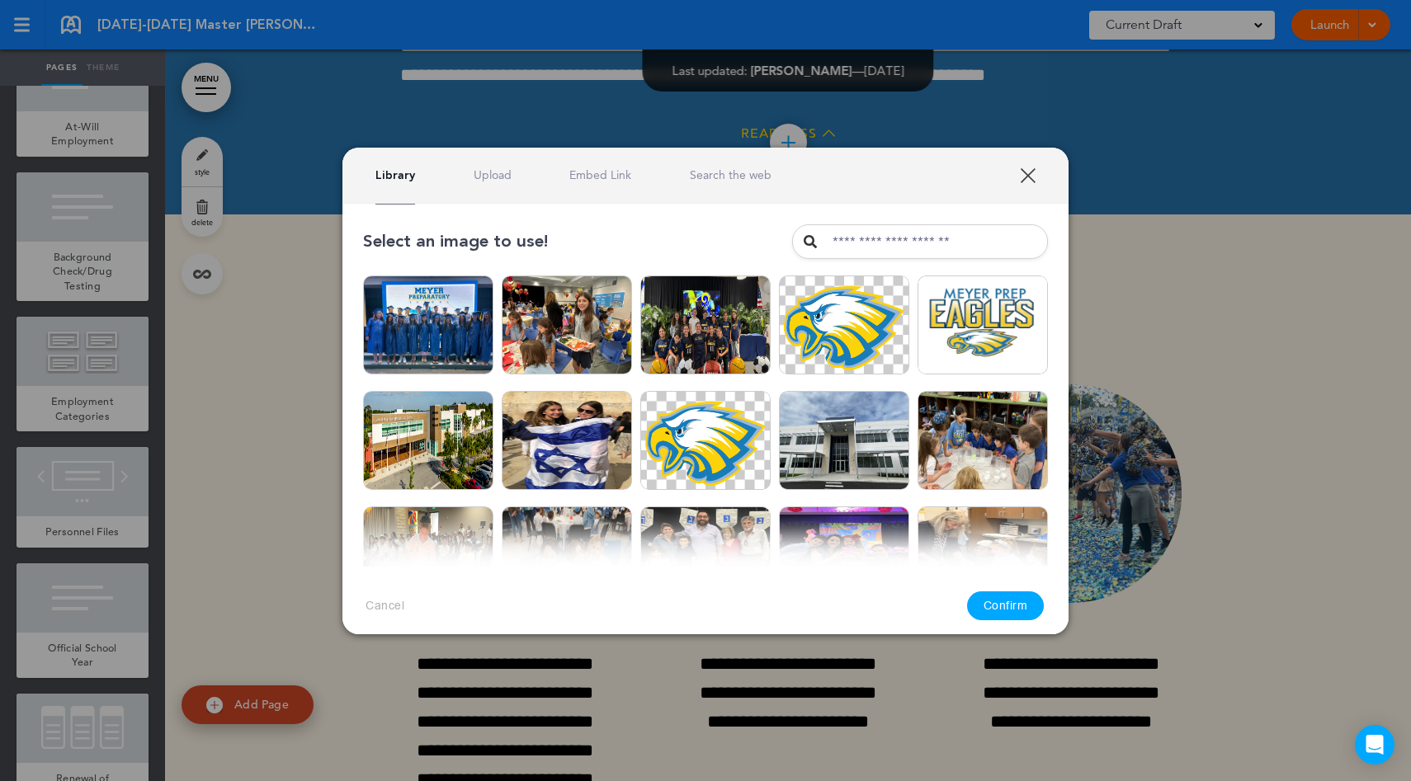
click at [1031, 177] on link "XXX" at bounding box center [1028, 175] width 16 height 16
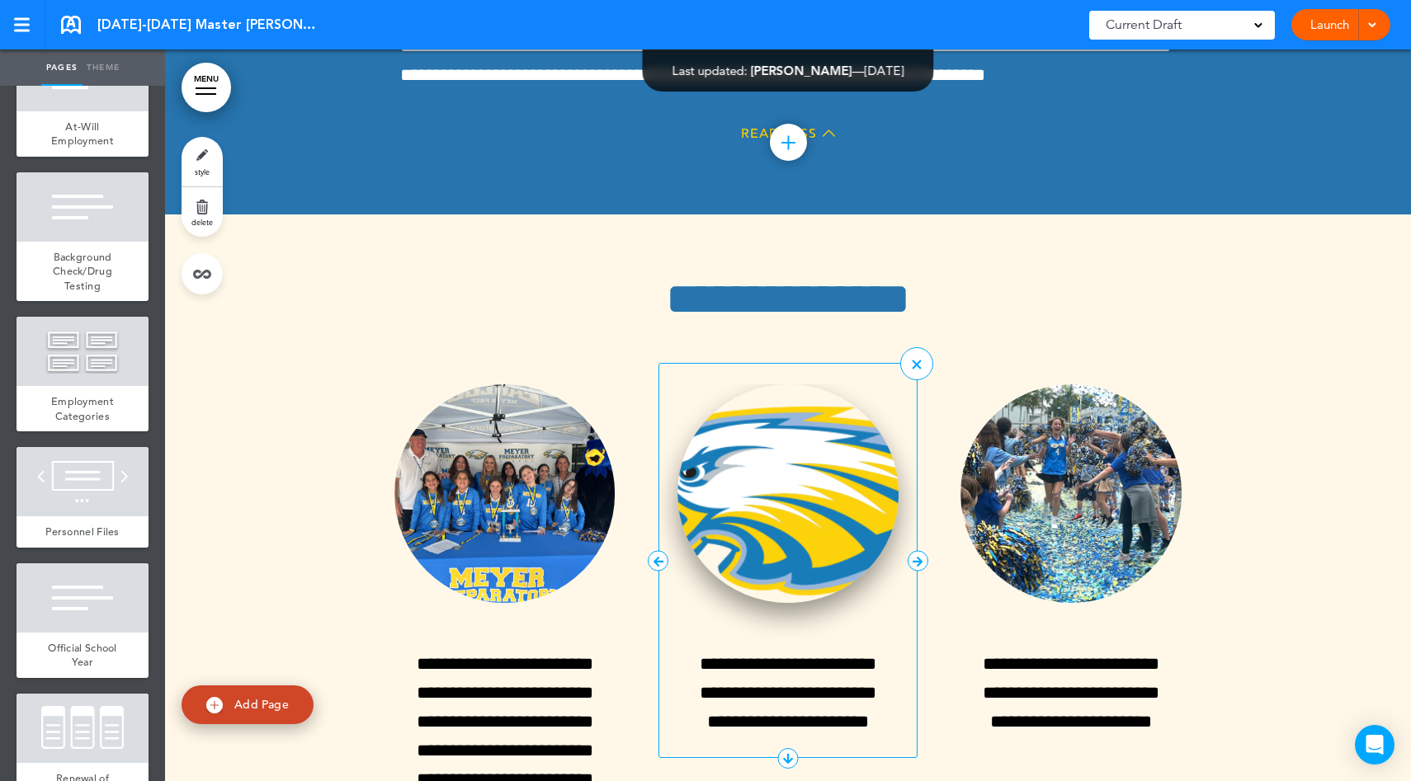
click at [821, 384] on img at bounding box center [787, 493] width 221 height 219
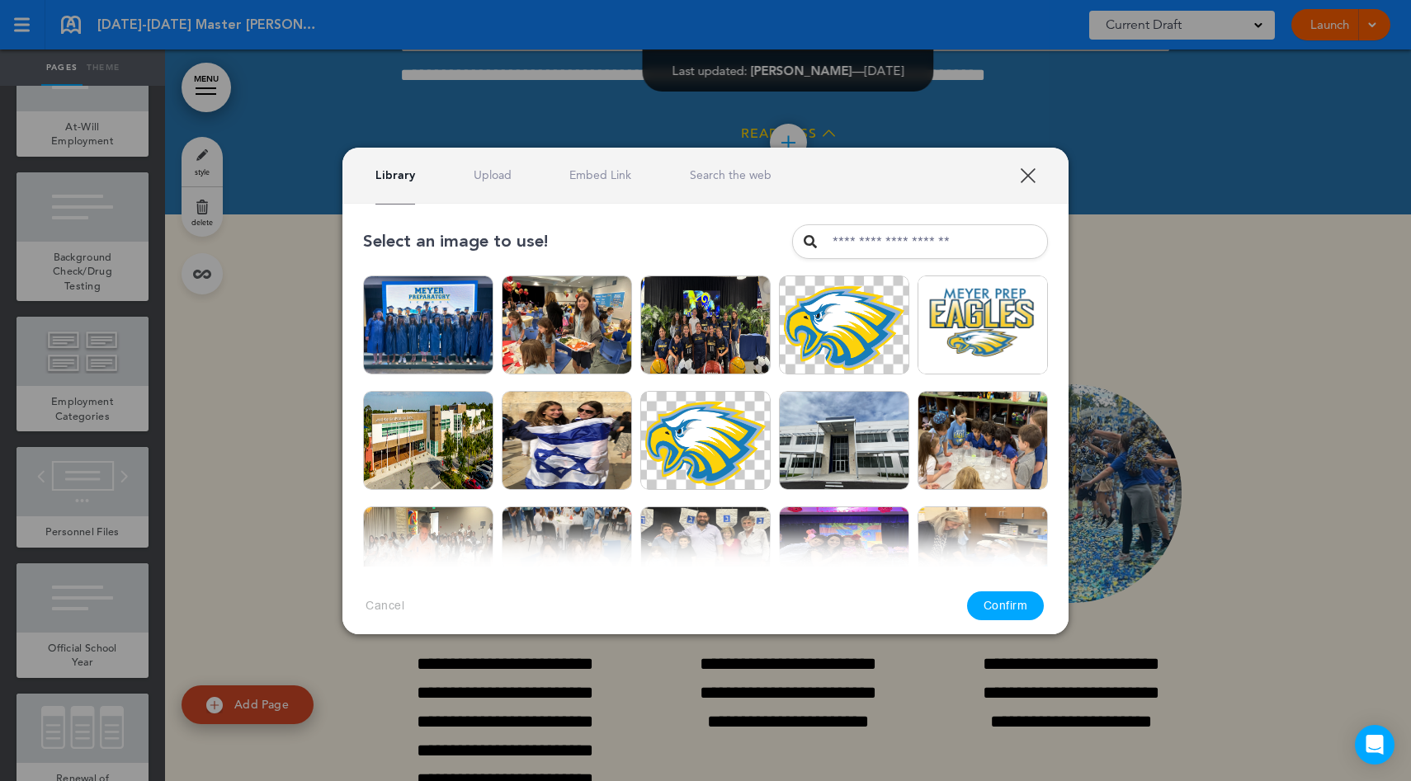
click at [1027, 176] on link "XXX" at bounding box center [1028, 175] width 16 height 16
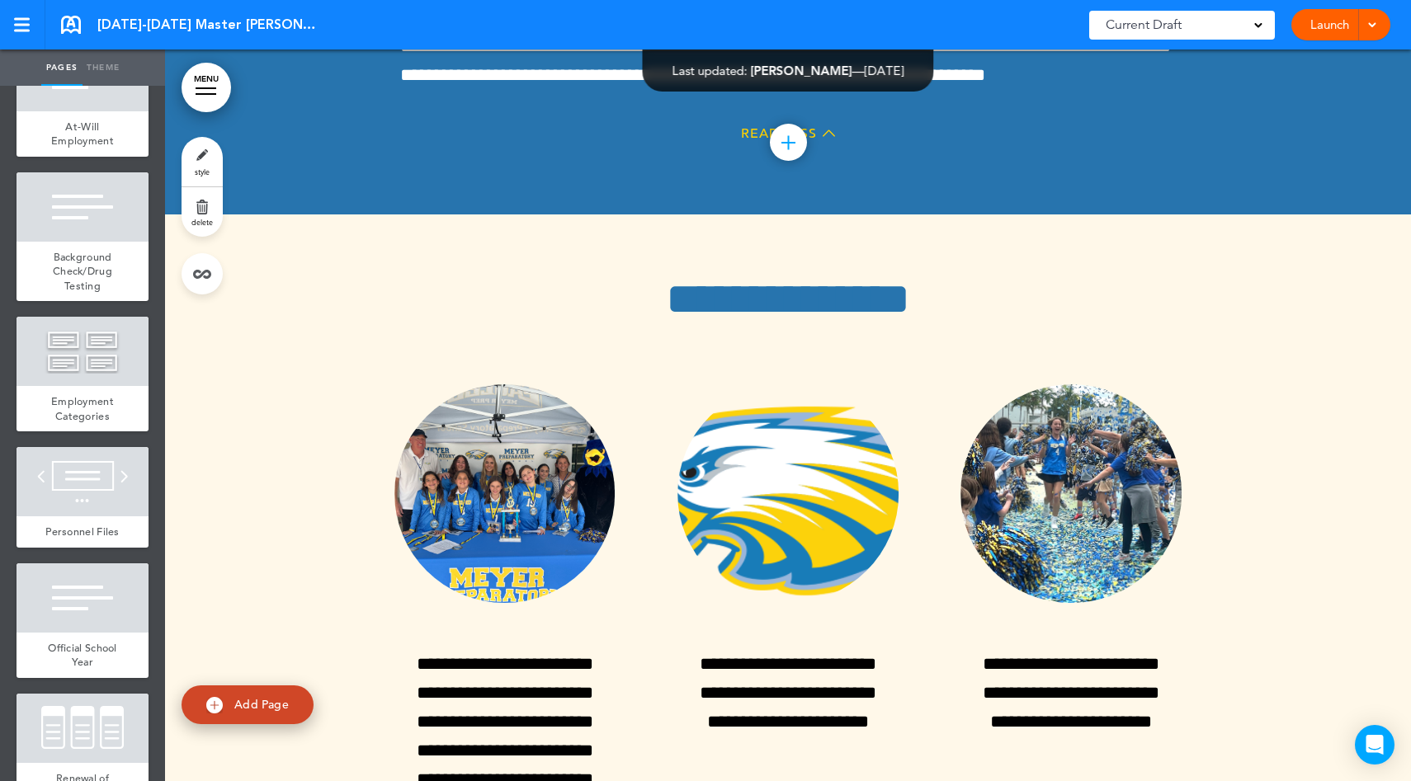
click at [204, 165] on link "style" at bounding box center [202, 162] width 41 height 50
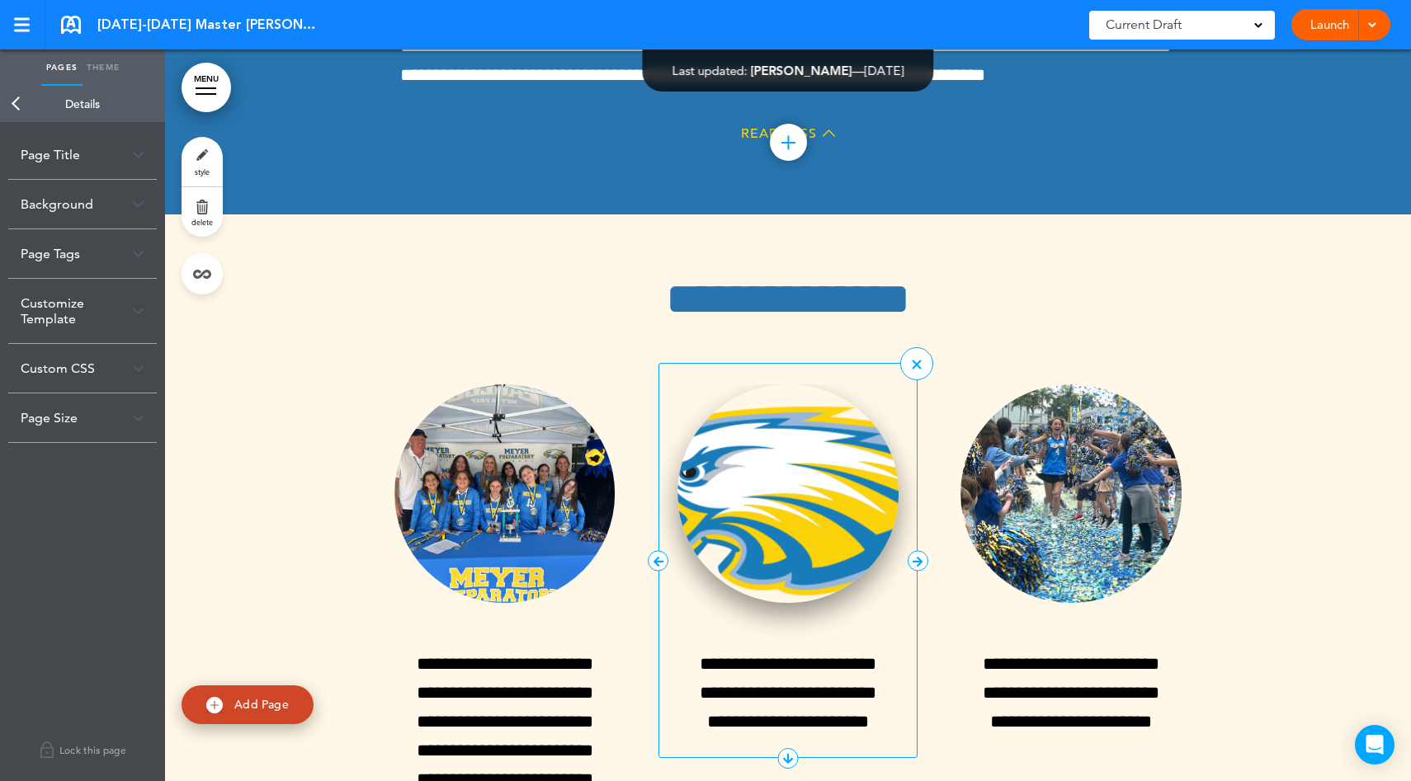
click at [749, 384] on img at bounding box center [787, 493] width 221 height 219
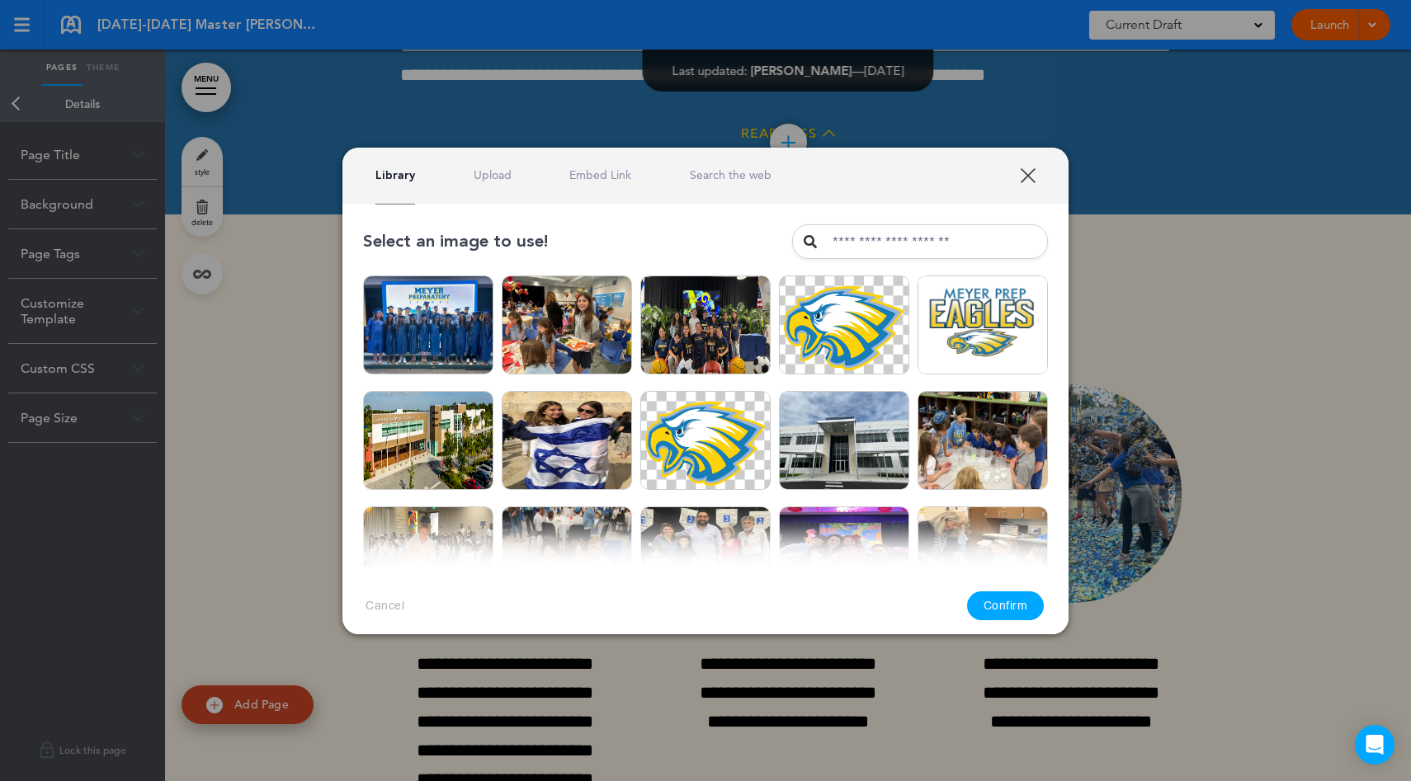
click at [483, 172] on link "Upload" at bounding box center [493, 175] width 38 height 16
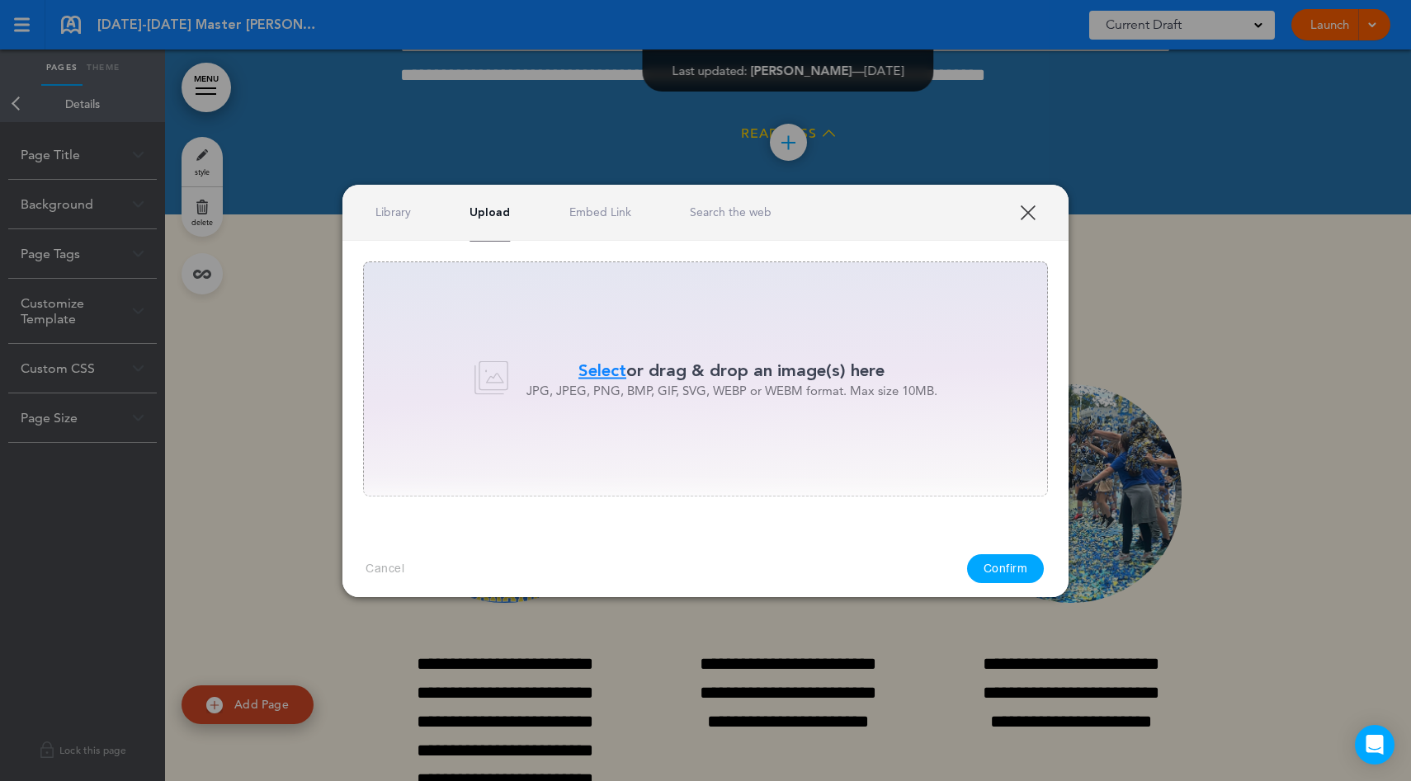
click at [1027, 210] on link "XXX" at bounding box center [1028, 213] width 16 height 16
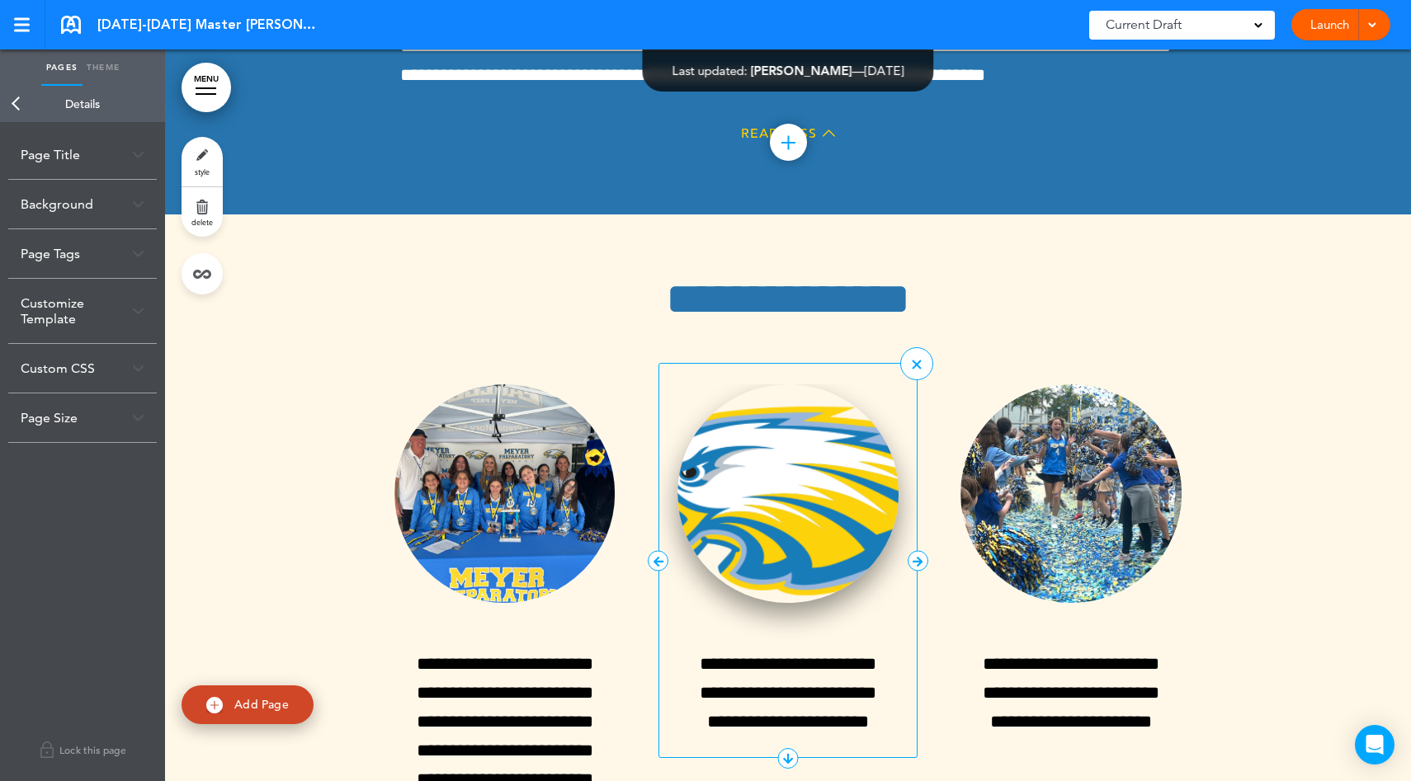
click at [822, 384] on img at bounding box center [787, 493] width 221 height 219
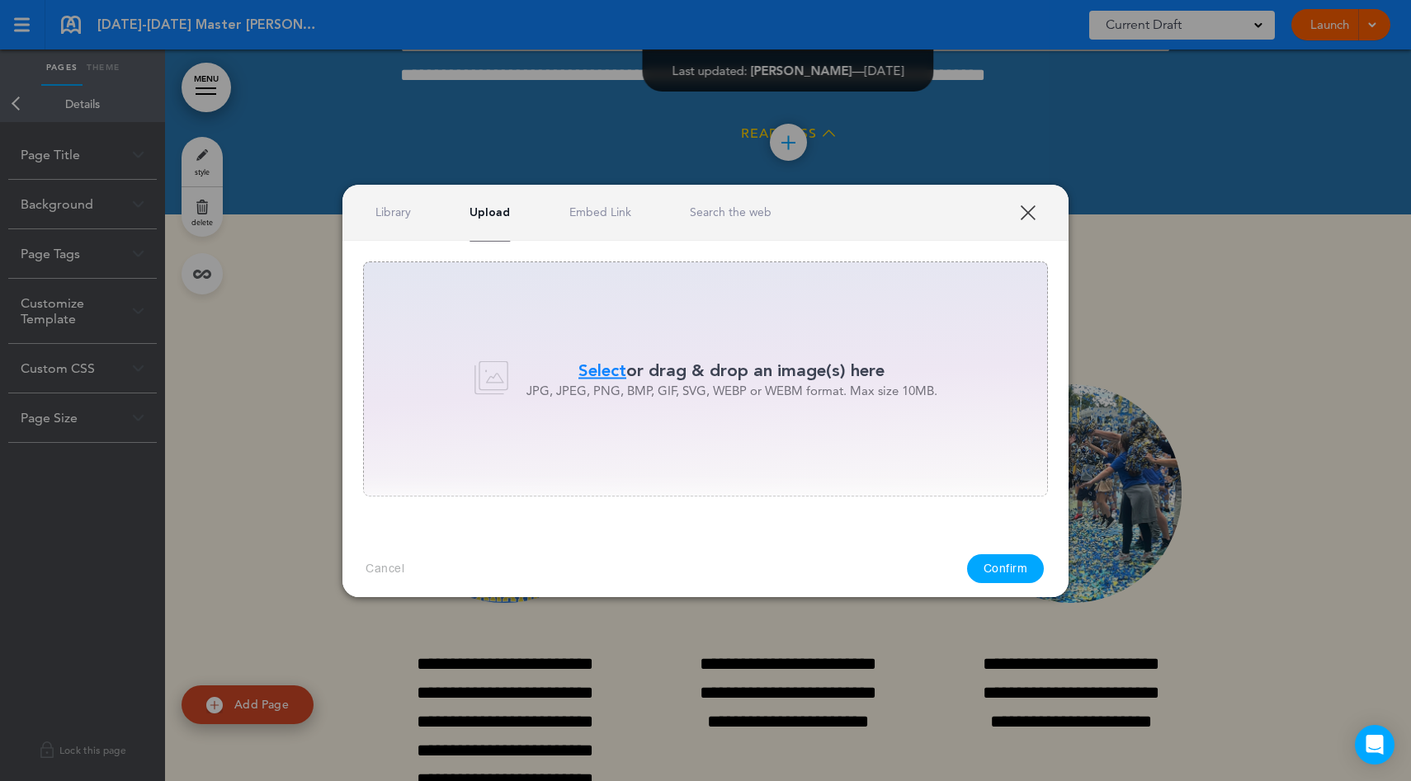
click at [1028, 212] on link "XXX" at bounding box center [1028, 213] width 16 height 16
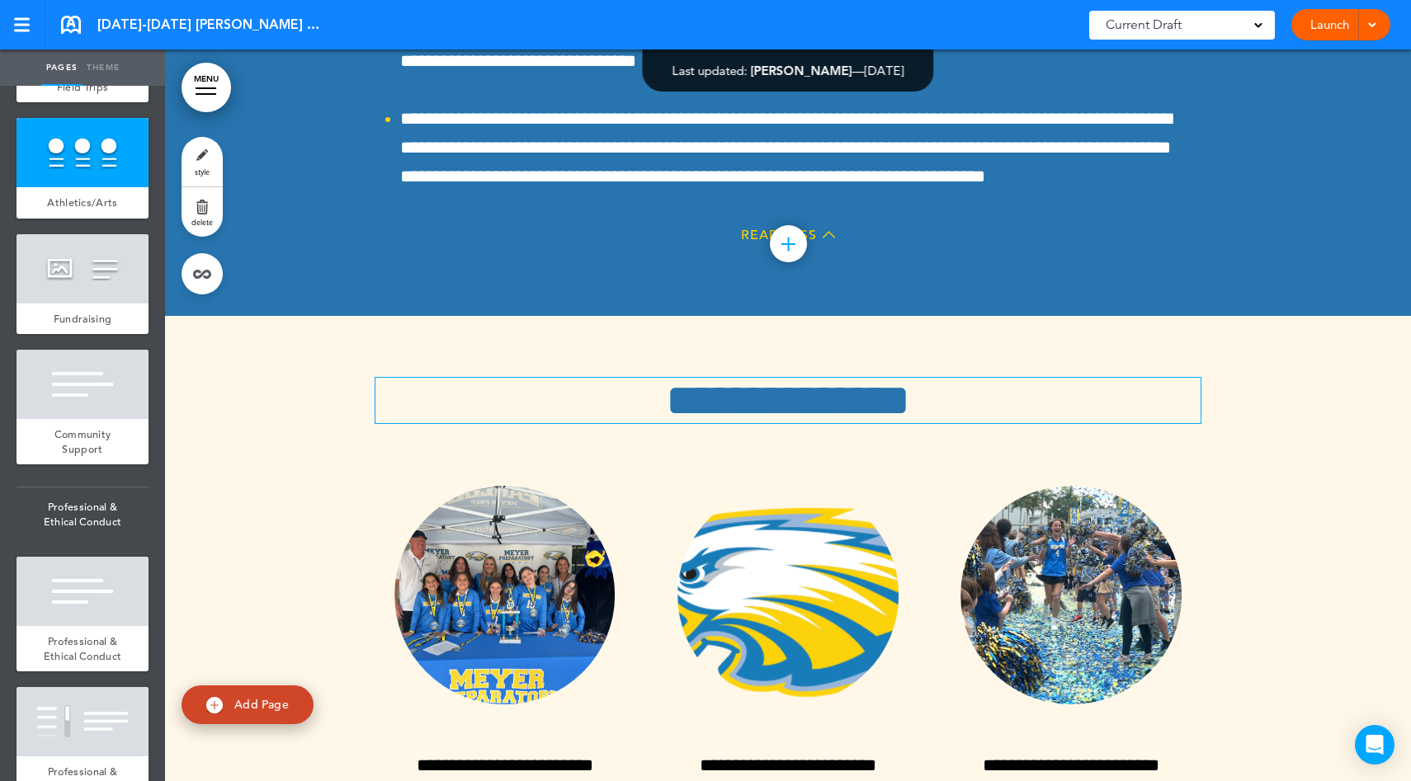
scroll to position [40705, 0]
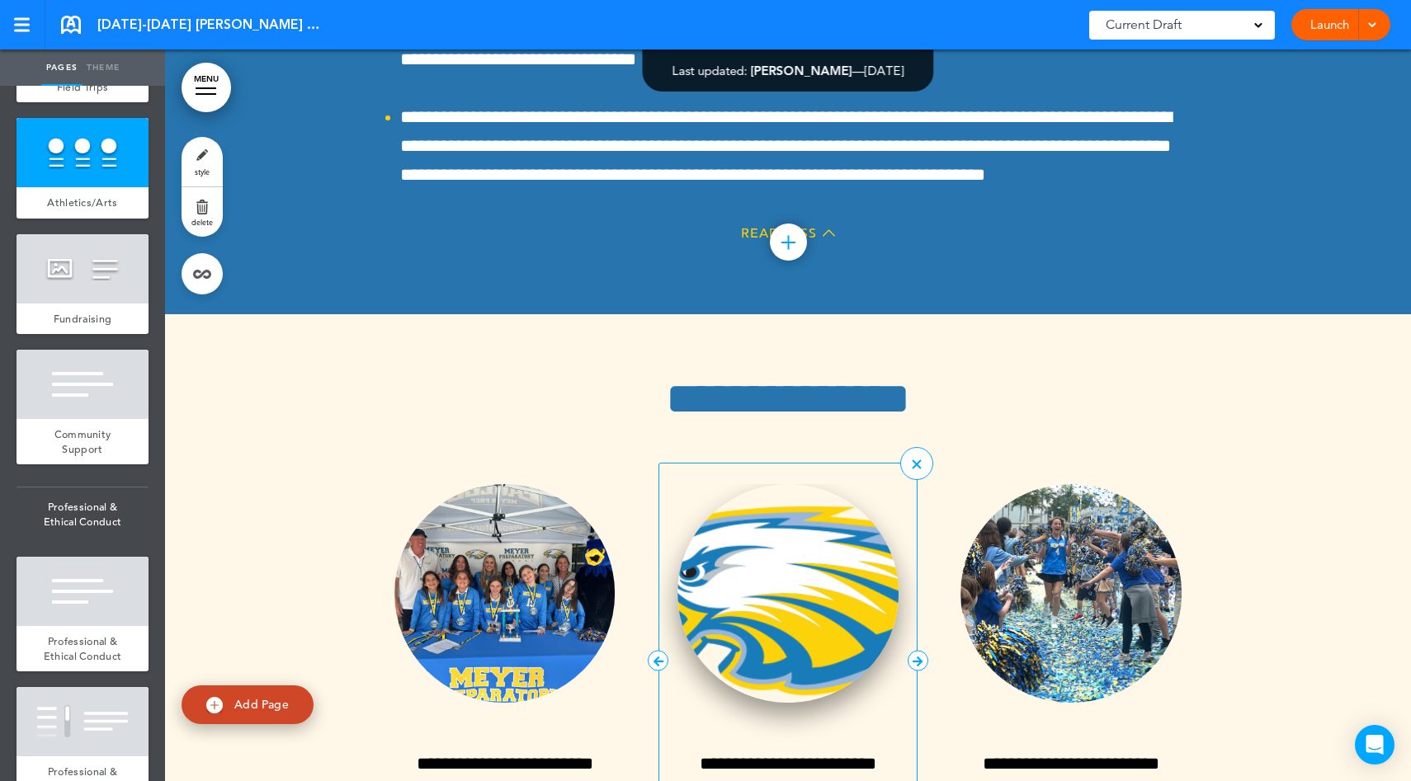
click at [759, 484] on img at bounding box center [787, 593] width 221 height 219
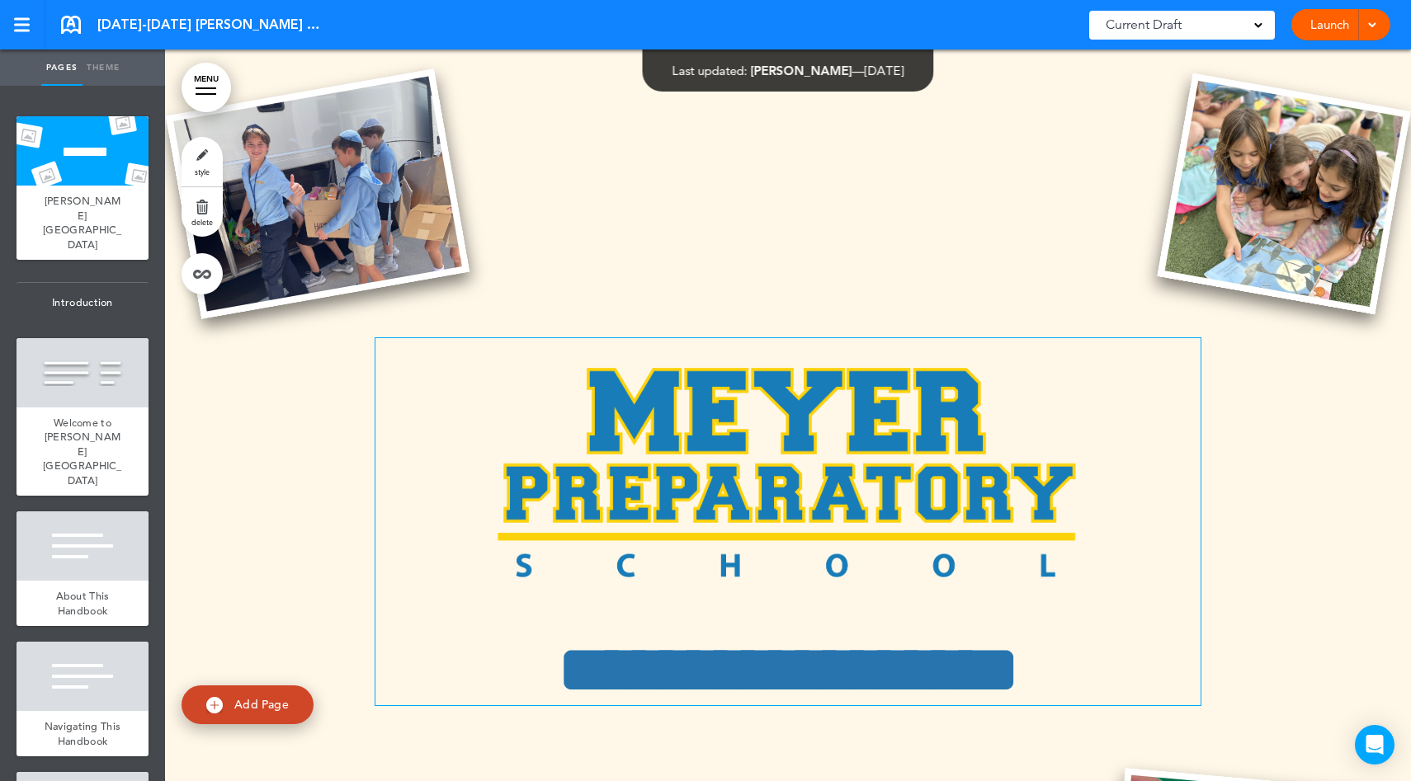
scroll to position [7512, 0]
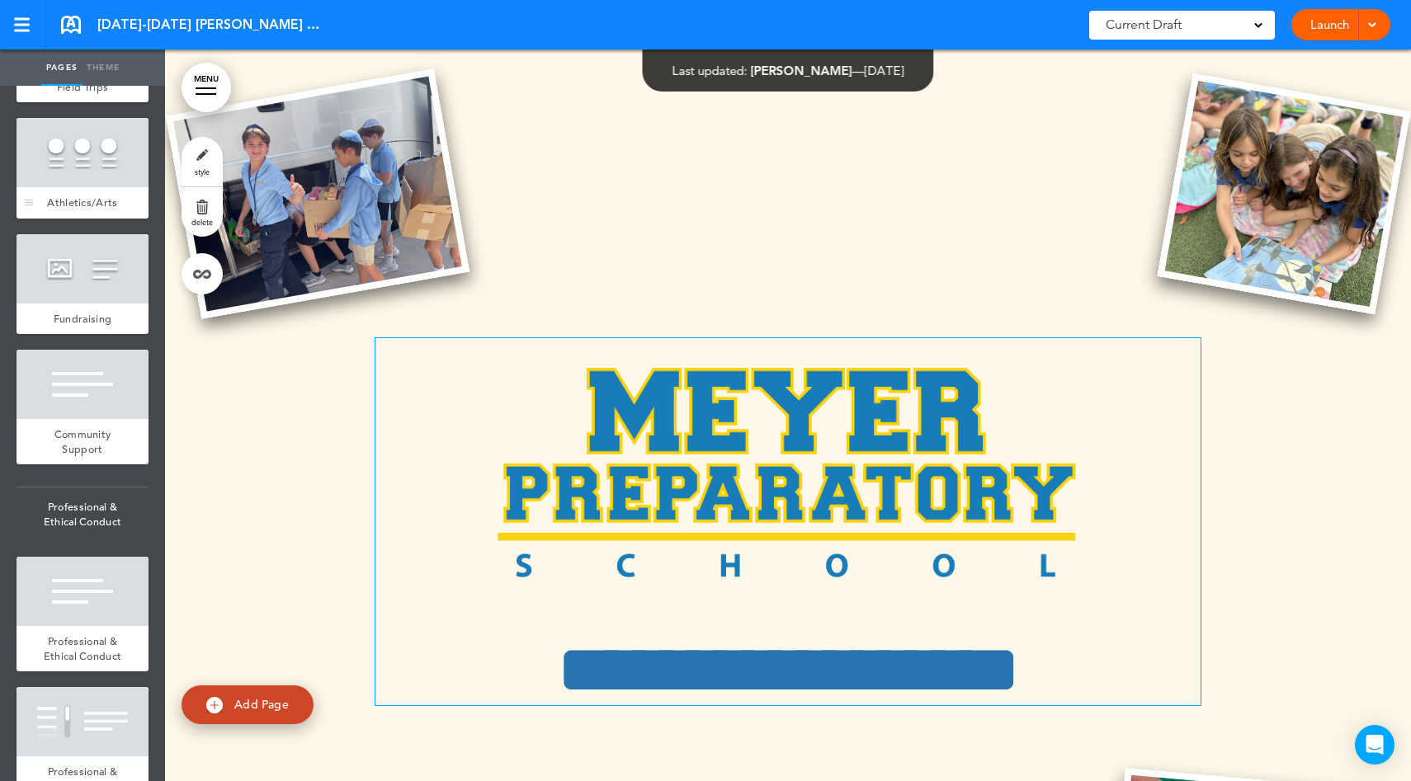
click at [95, 219] on div "Athletics/Arts" at bounding box center [83, 202] width 132 height 31
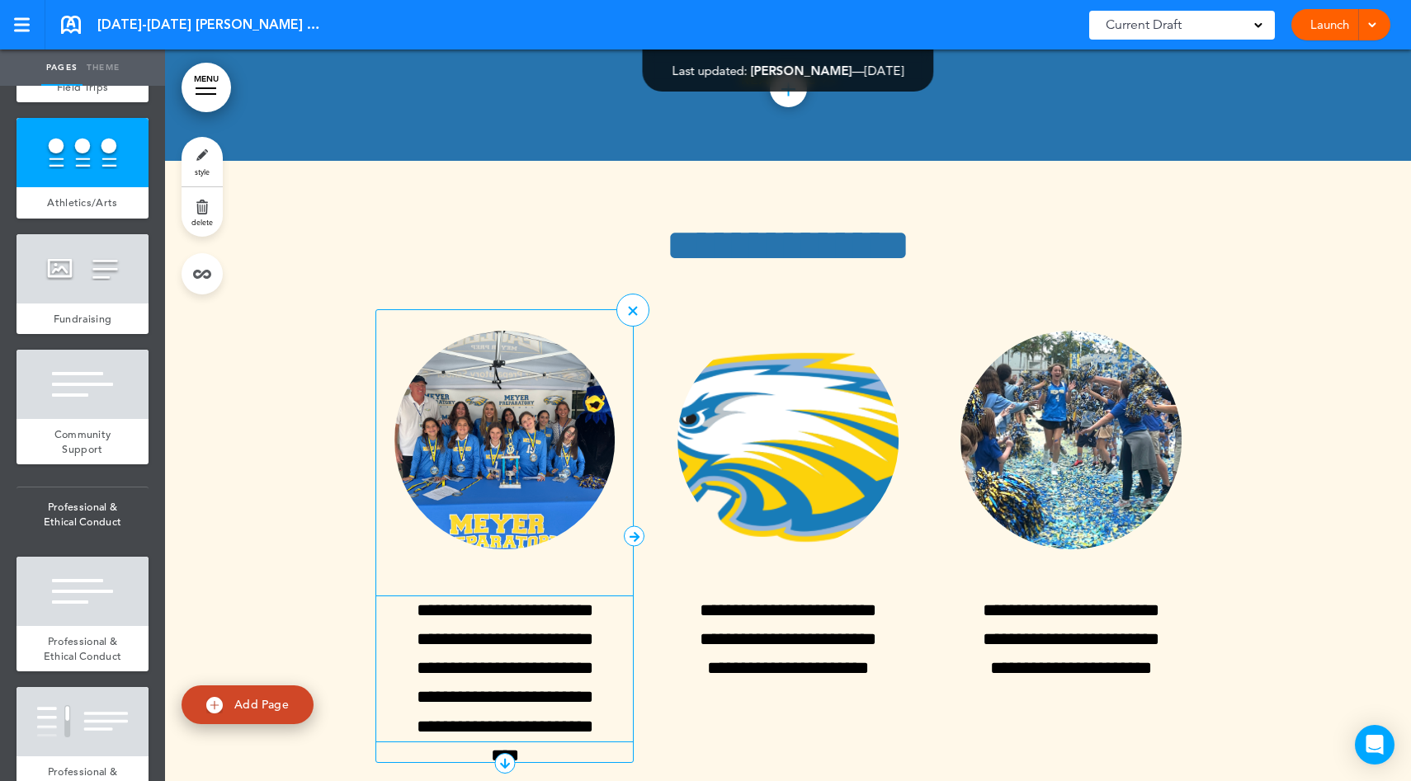
scroll to position [40859, 0]
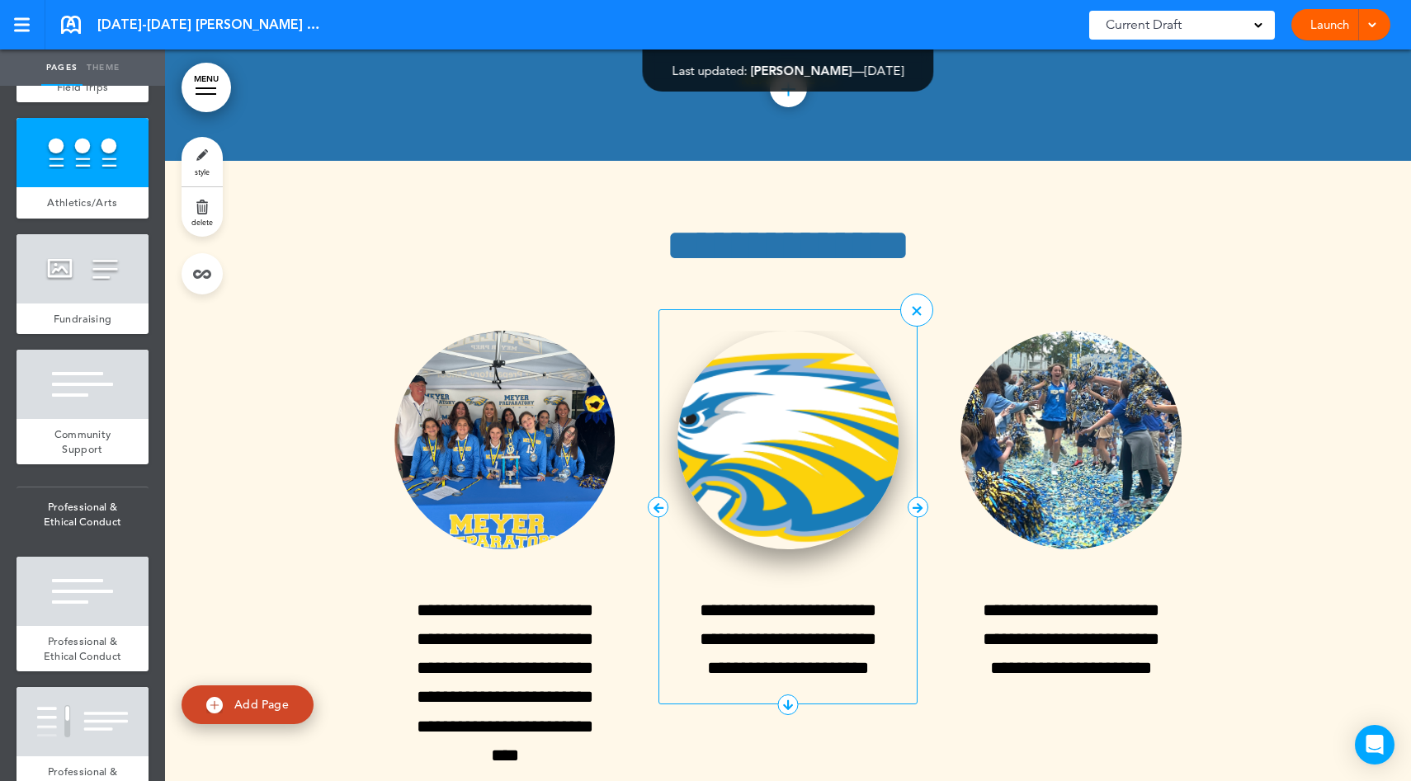
click at [758, 387] on img at bounding box center [787, 440] width 221 height 219
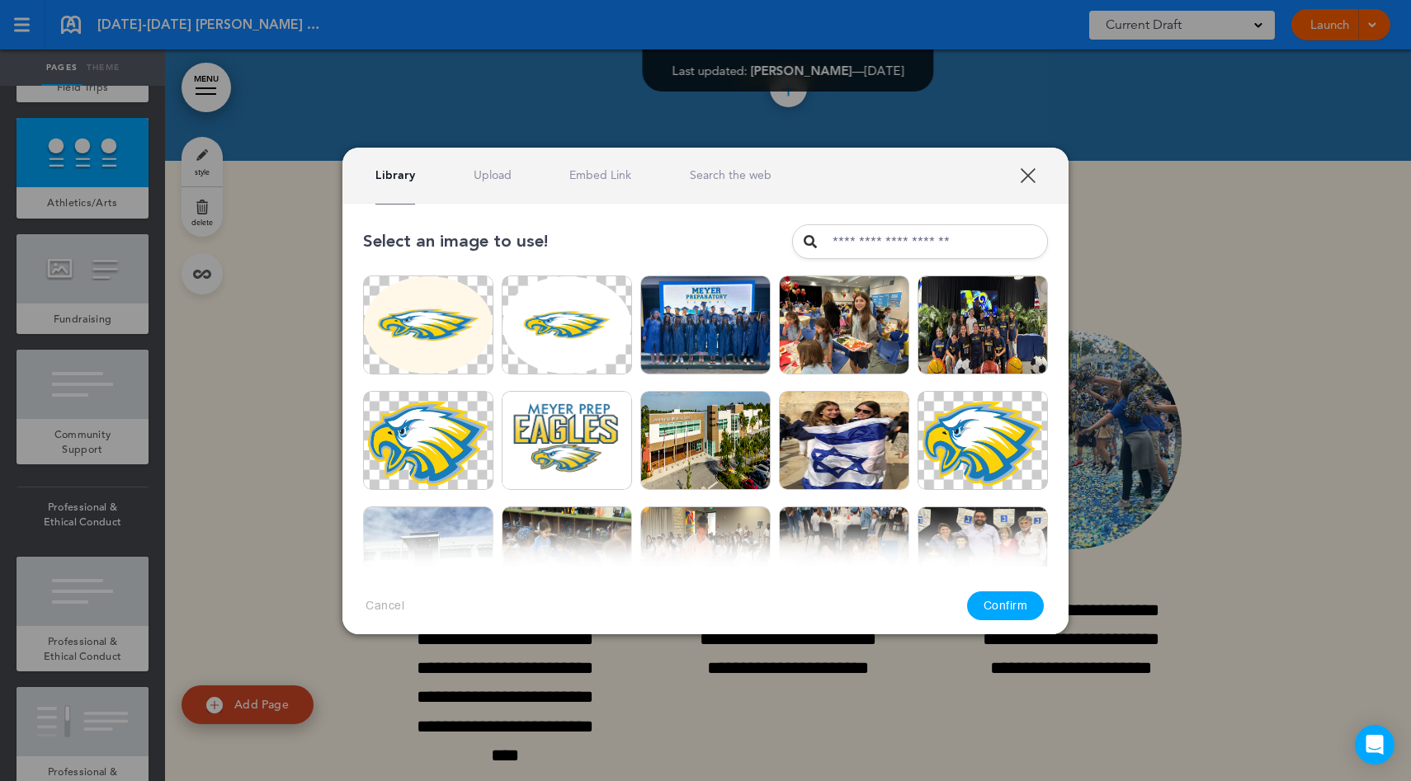
click at [1034, 176] on link "XXX" at bounding box center [1028, 175] width 16 height 16
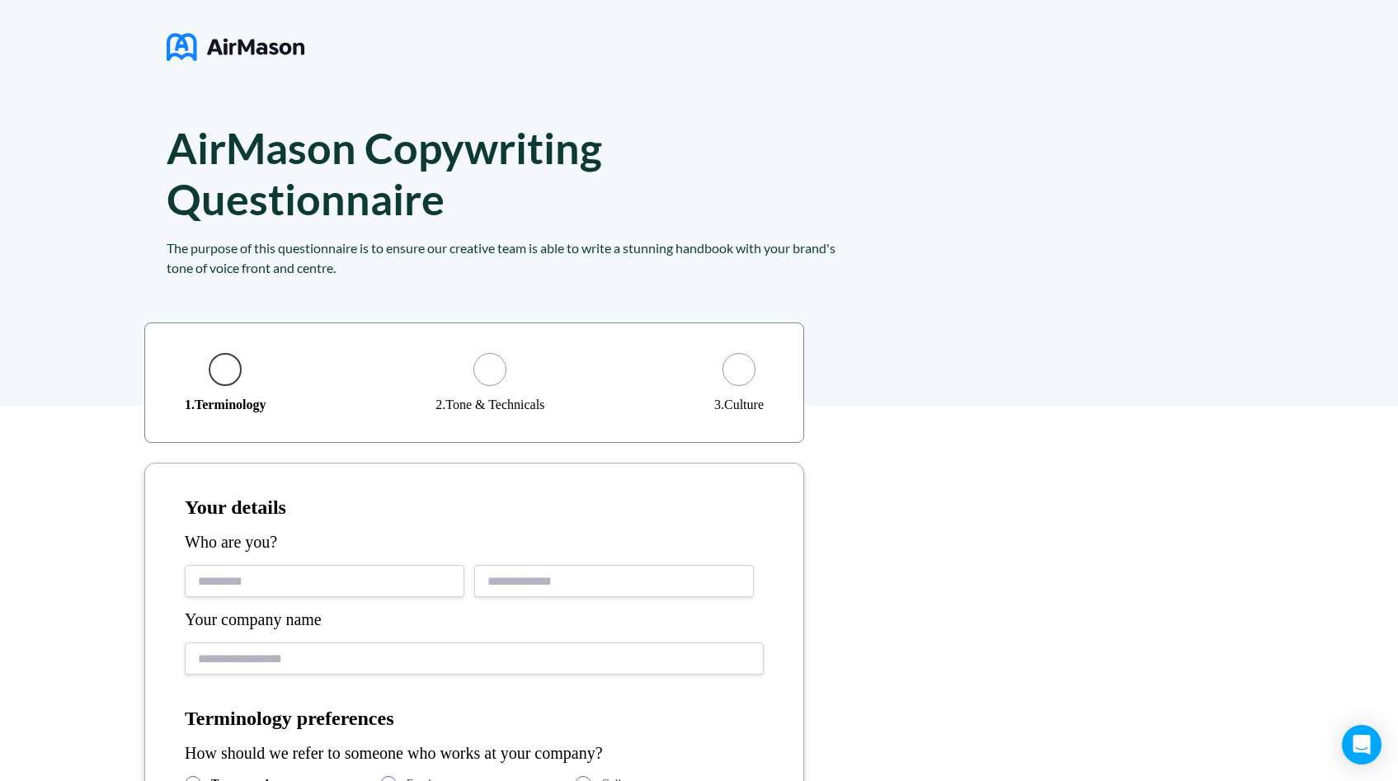
scroll to position [3, 0]
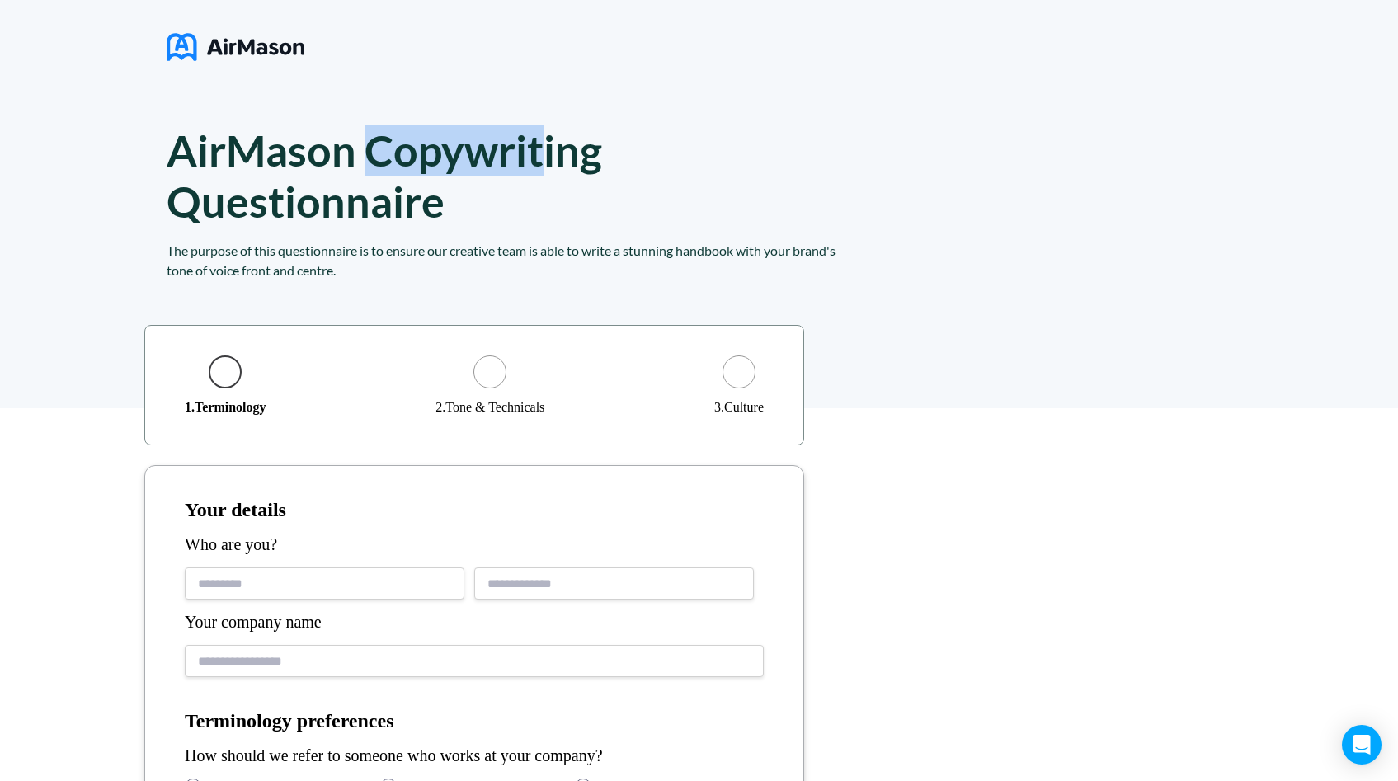
drag, startPoint x: 377, startPoint y: 151, endPoint x: 540, endPoint y: 172, distance: 163.9
click at [540, 172] on h1 "AirMason Copywriting Questionnaire" at bounding box center [408, 176] width 483 height 102
click at [505, 219] on h1 "AirMason Copywriting Questionnaire" at bounding box center [408, 176] width 483 height 102
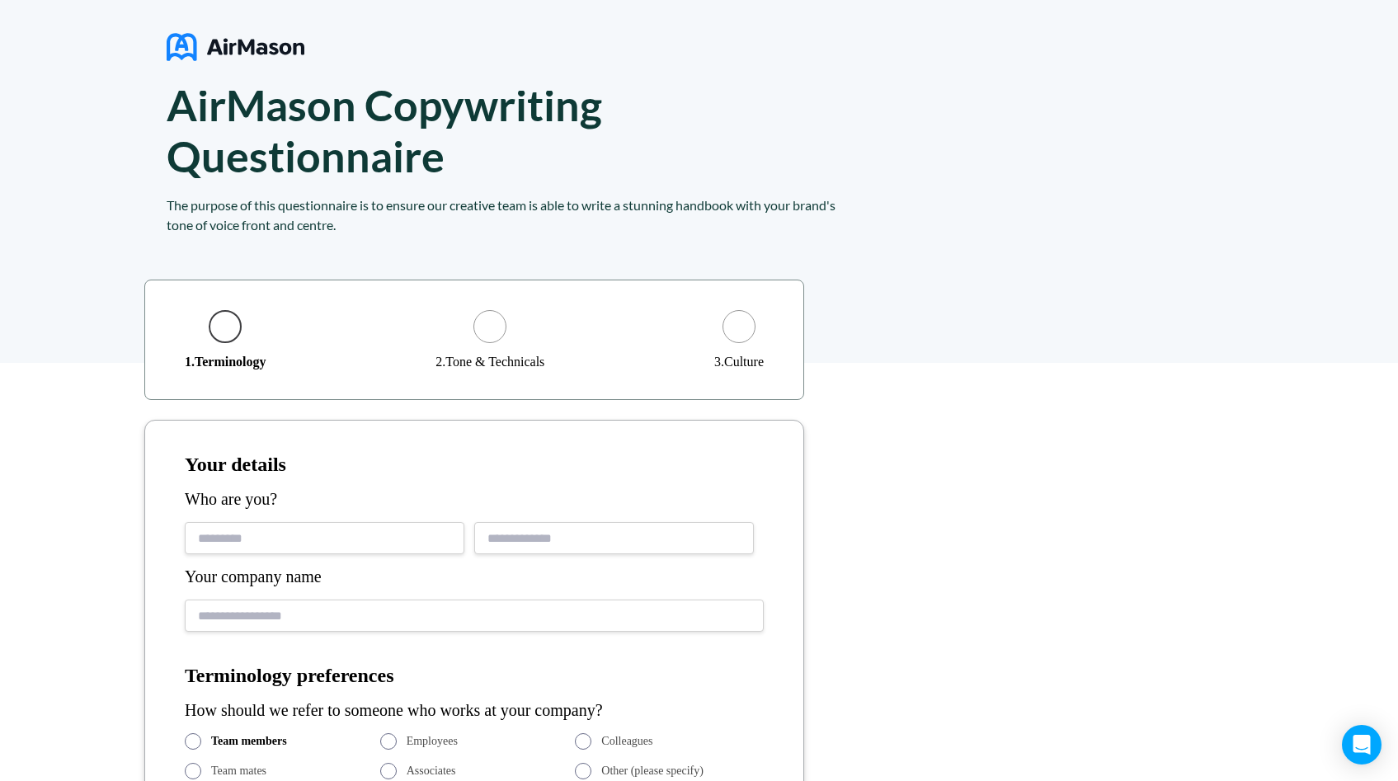
scroll to position [0, 0]
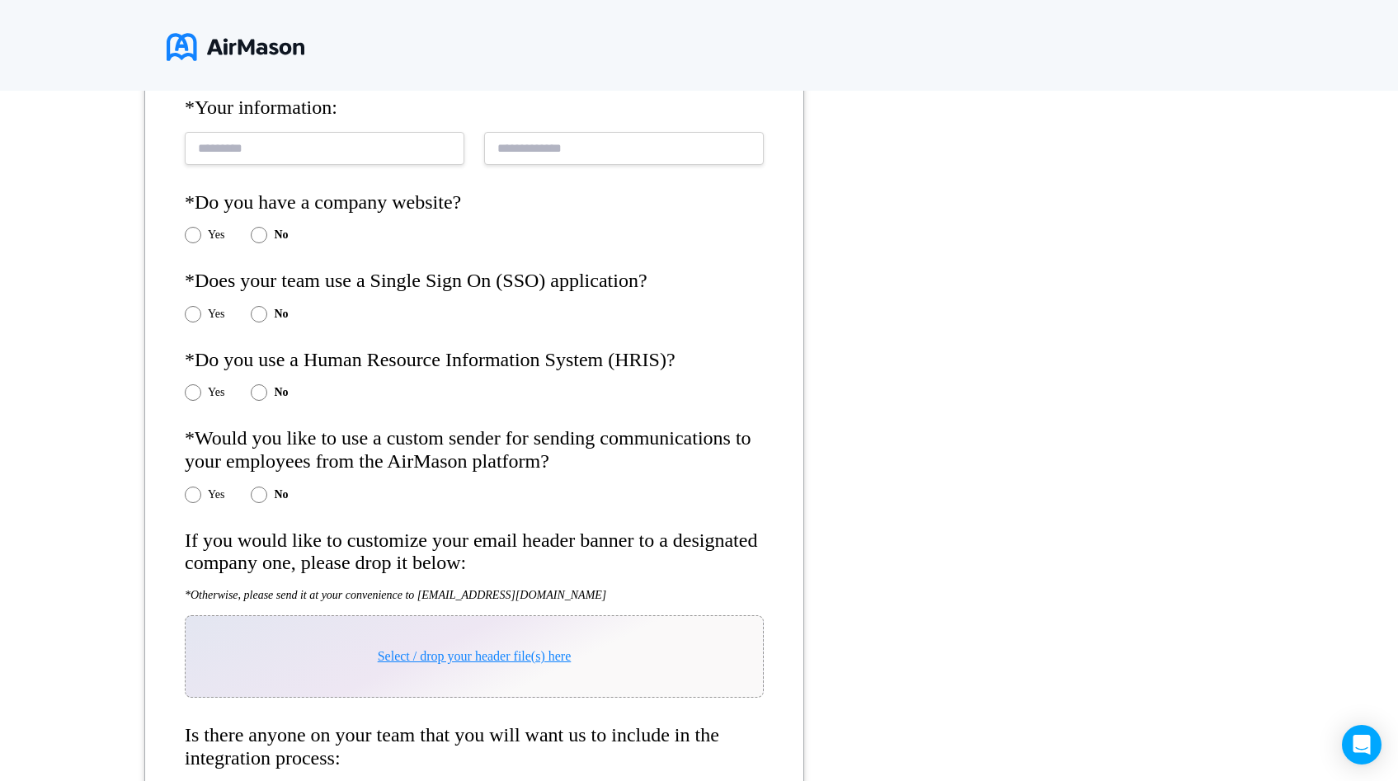
scroll to position [366, 0]
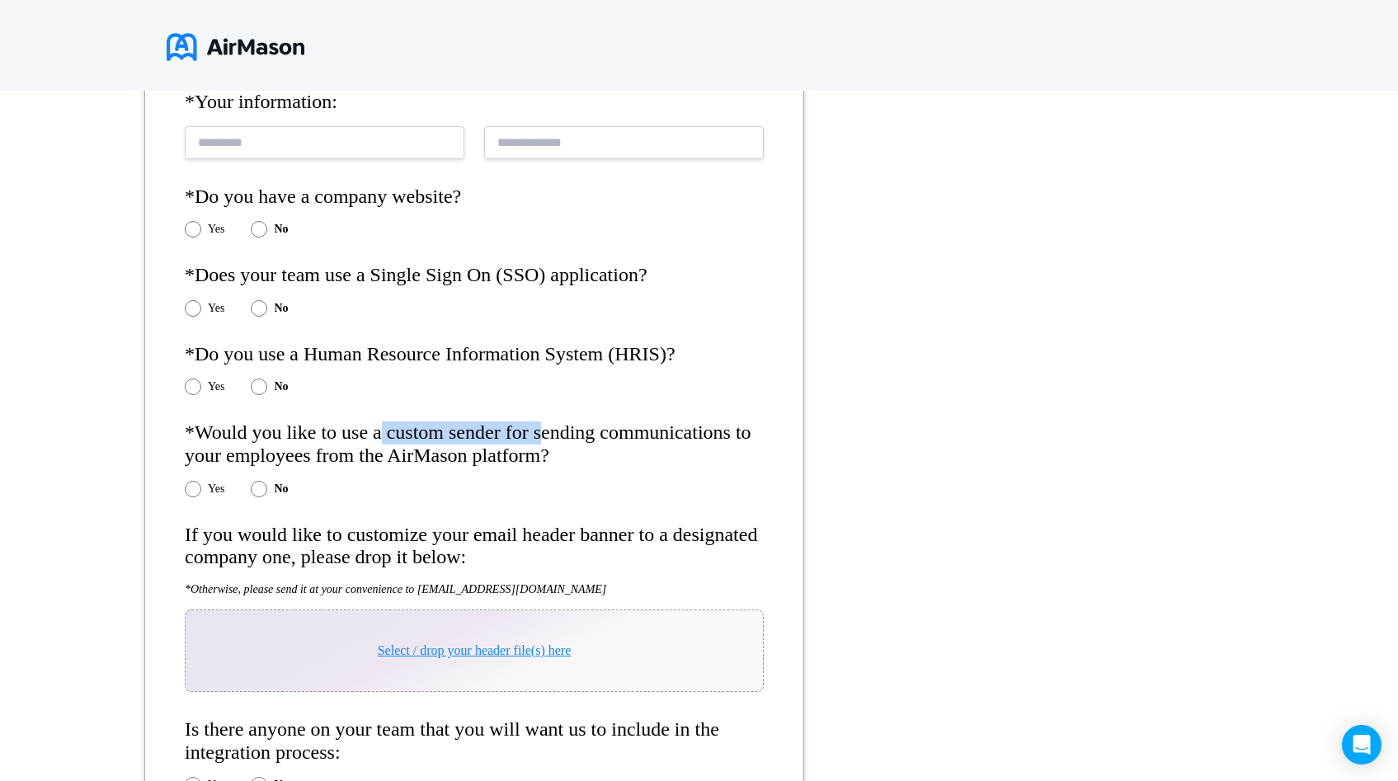
drag, startPoint x: 398, startPoint y: 446, endPoint x: 580, endPoint y: 439, distance: 182.5
click at [580, 439] on h4 "*Would you like to use a custom sender for sending communications to your emplo…" at bounding box center [474, 444] width 579 height 45
drag, startPoint x: 766, startPoint y: 457, endPoint x: 630, endPoint y: 462, distance: 136.2
click at [630, 462] on form "*Organization name: *Your information: *Do you have a company website? Yes No *…" at bounding box center [474, 446] width 660 height 969
click at [775, 448] on form "*Organization name: *Your information: *Do you have a company website? Yes No *…" at bounding box center [474, 446] width 660 height 969
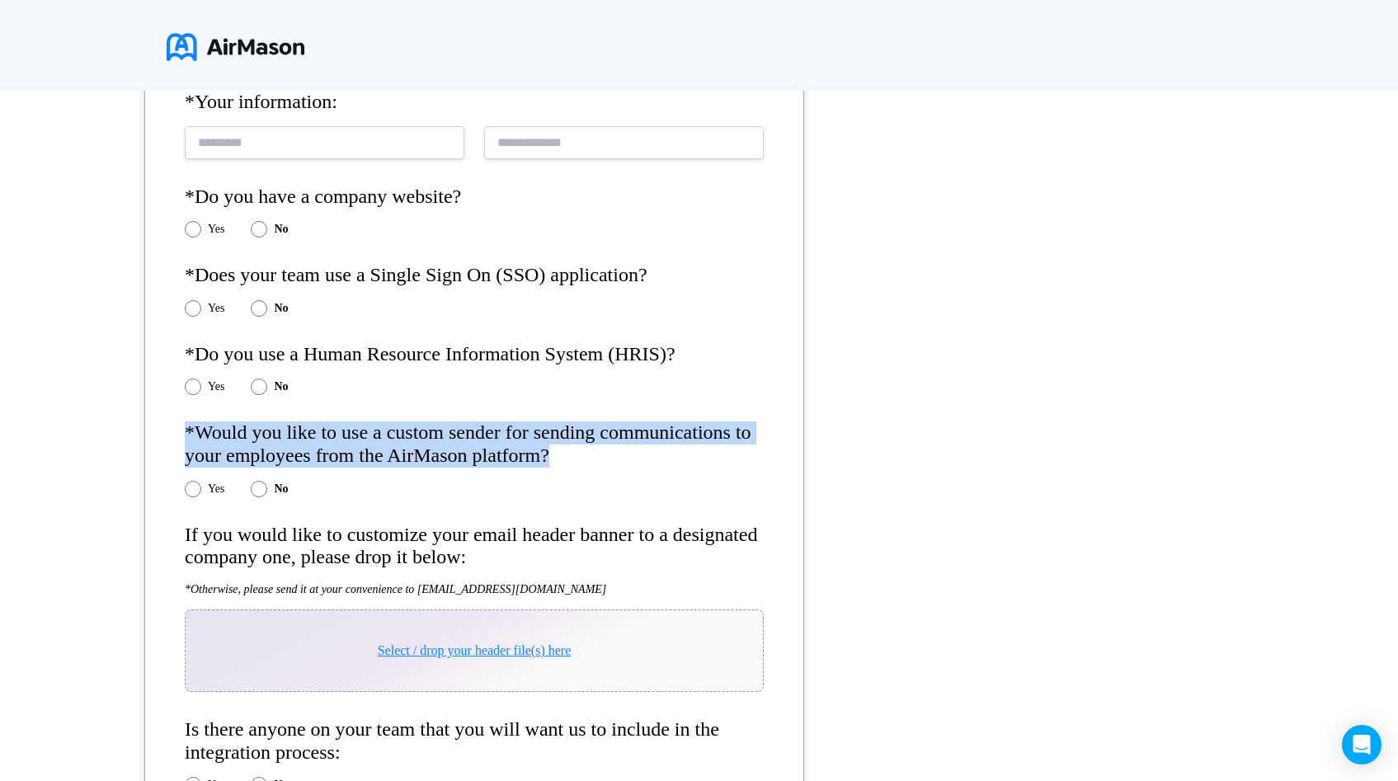
drag, startPoint x: 773, startPoint y: 460, endPoint x: 178, endPoint y: 438, distance: 595.3
click at [178, 438] on form "*Organization name: *Your information: *Do you have a company website? Yes No *…" at bounding box center [474, 446] width 660 height 969
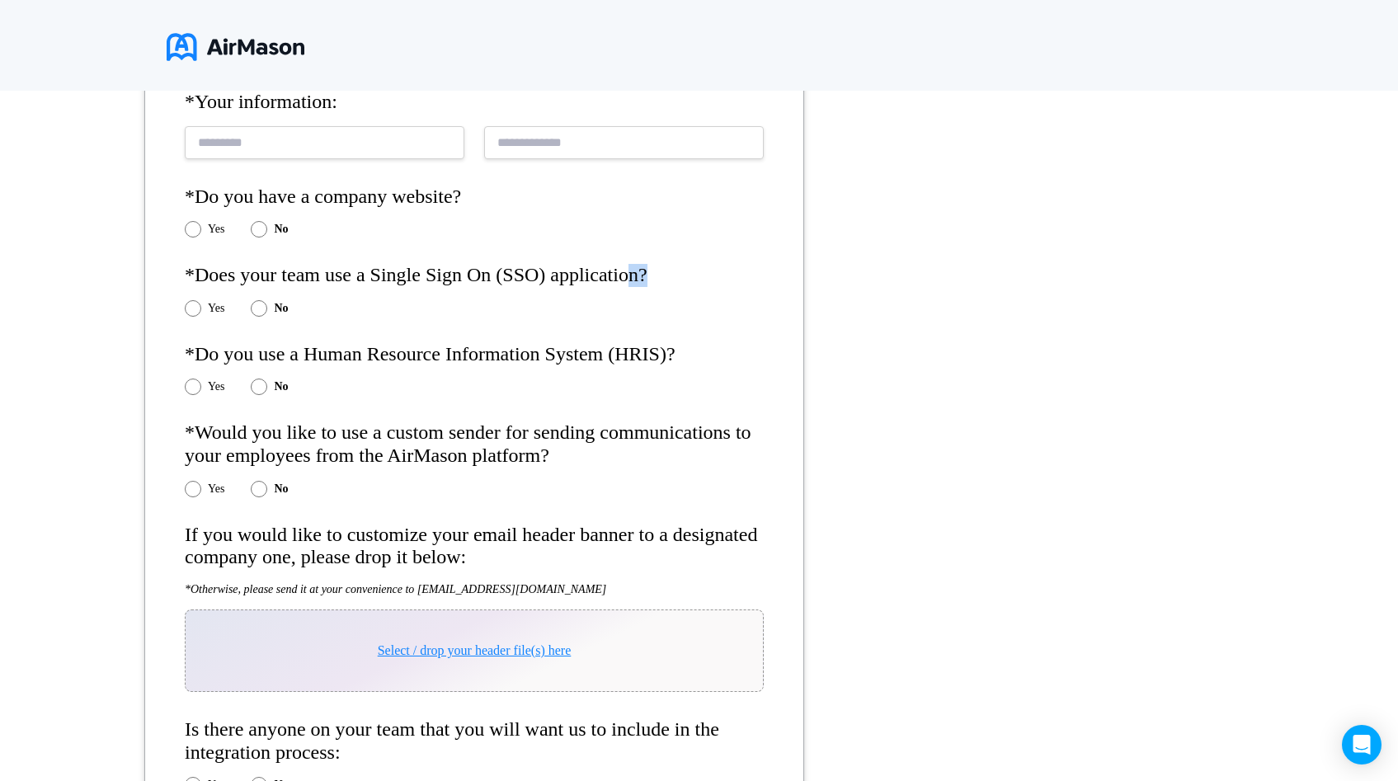
drag, startPoint x: 672, startPoint y: 263, endPoint x: 185, endPoint y: 290, distance: 488.3
click at [185, 290] on form "*Organization name: *Your information: *Do you have a company website? Yes No *…" at bounding box center [474, 446] width 660 height 969
drag, startPoint x: 668, startPoint y: 434, endPoint x: 608, endPoint y: 434, distance: 60.2
click at [615, 434] on h4 "*Would you like to use a custom sender for sending communications to your emplo…" at bounding box center [474, 444] width 579 height 45
drag, startPoint x: 724, startPoint y: 340, endPoint x: 754, endPoint y: 342, distance: 30.6
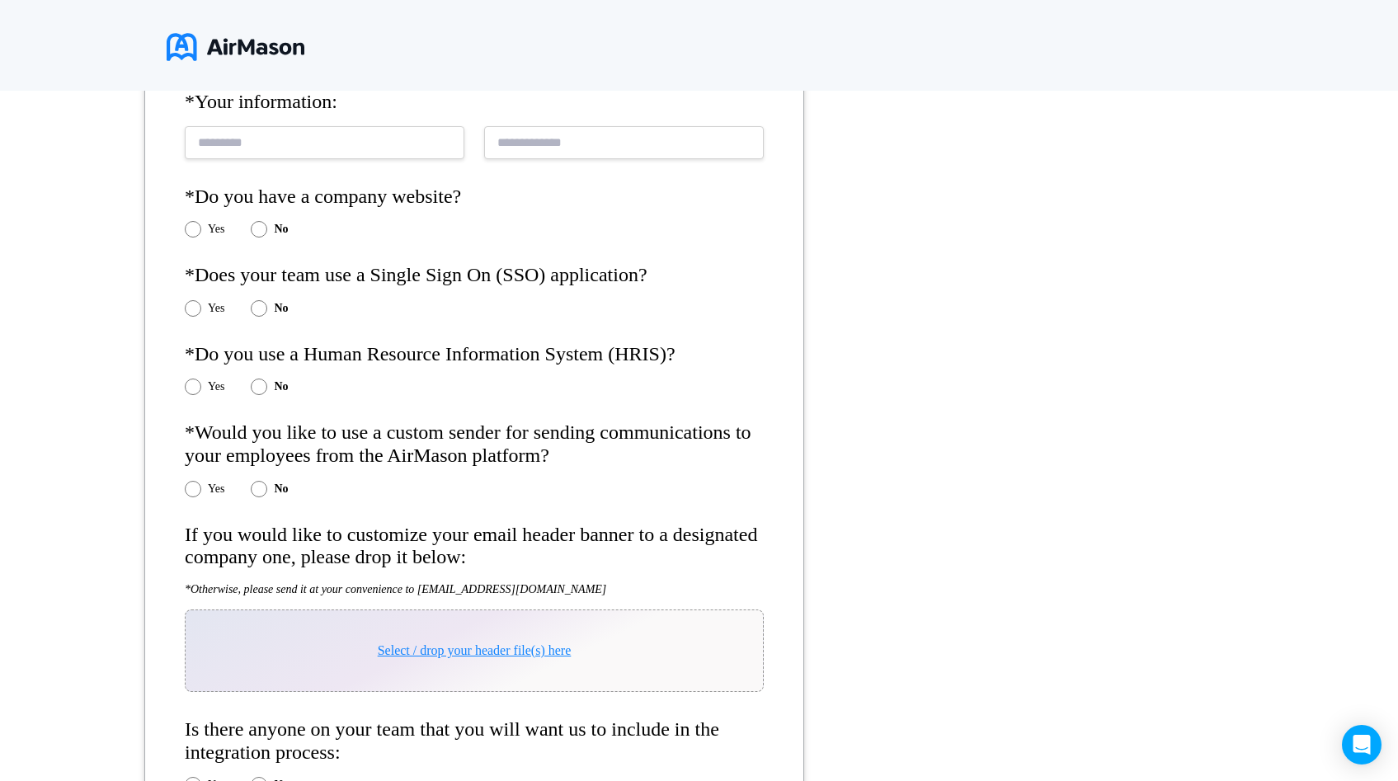
click at [417, 338] on form "*Organization name: *Your information: *Do you have a company website? Yes No *…" at bounding box center [474, 446] width 660 height 969
drag, startPoint x: 662, startPoint y: 352, endPoint x: 753, endPoint y: 367, distance: 92.8
click at [489, 359] on h4 "*Do you use a Human Resource Information System (HRIS)?" at bounding box center [474, 354] width 579 height 23
click at [865, 460] on div "*Organization name: *Your information: *Do you have a company website? Yes No *…" at bounding box center [699, 549] width 1398 height 969
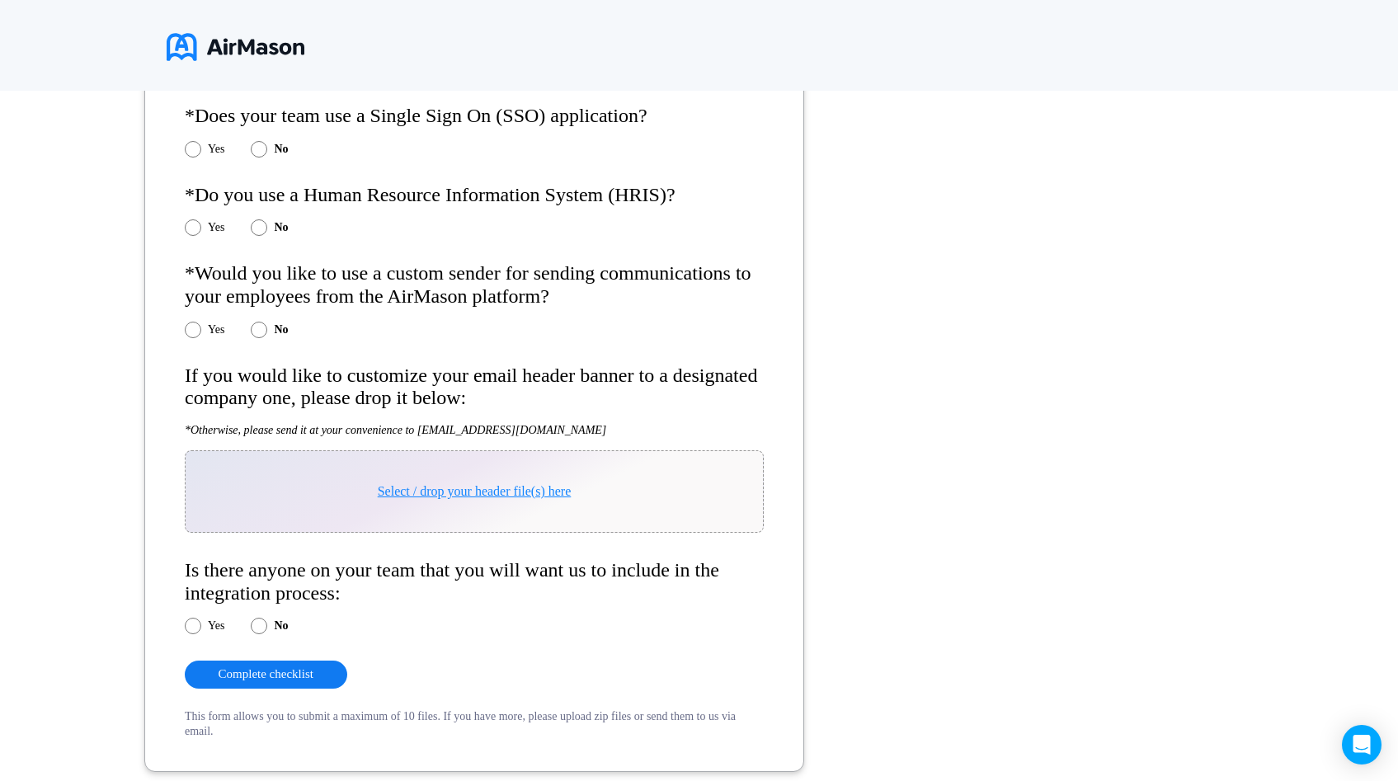
scroll to position [548, 0]
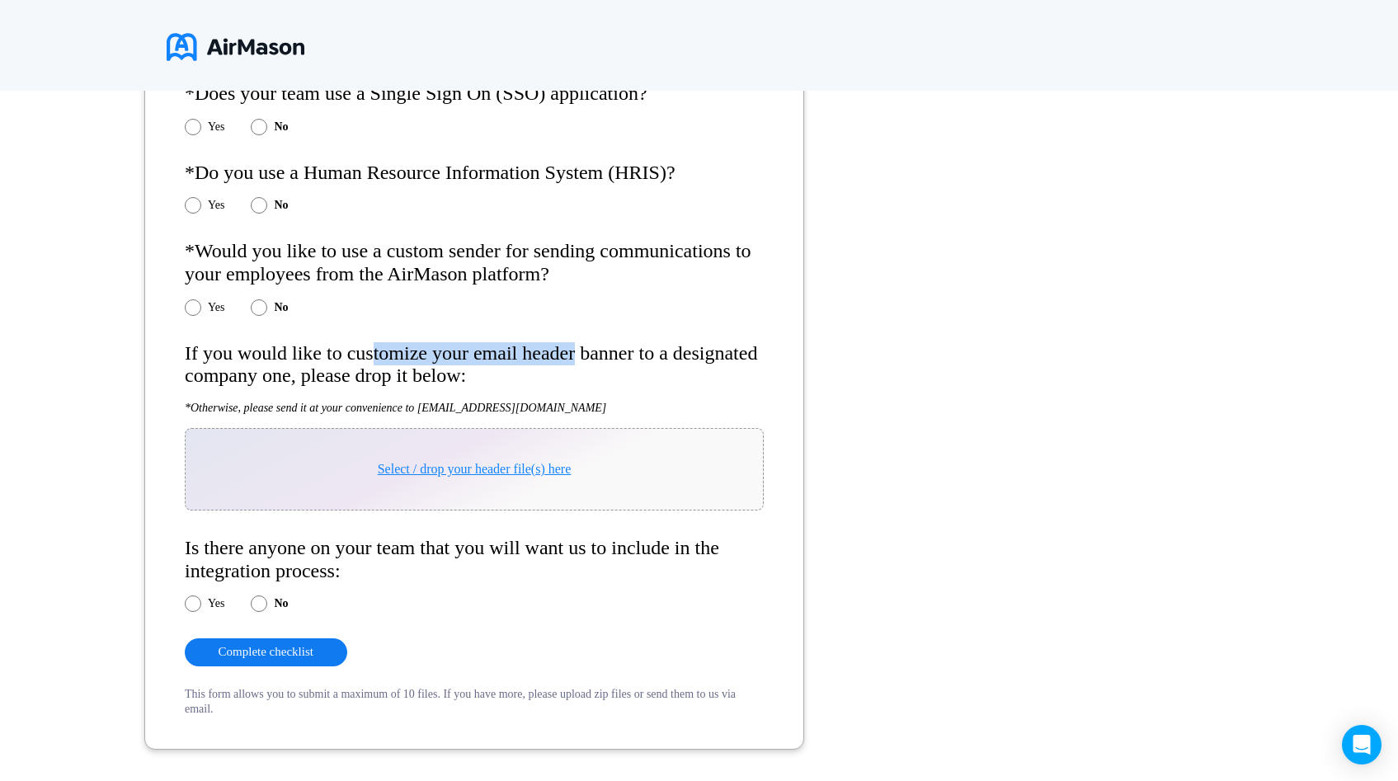
drag, startPoint x: 387, startPoint y: 358, endPoint x: 615, endPoint y: 365, distance: 228.7
click at [611, 360] on h4 "If you would like to customize your email header banner to a designated company…" at bounding box center [474, 364] width 579 height 45
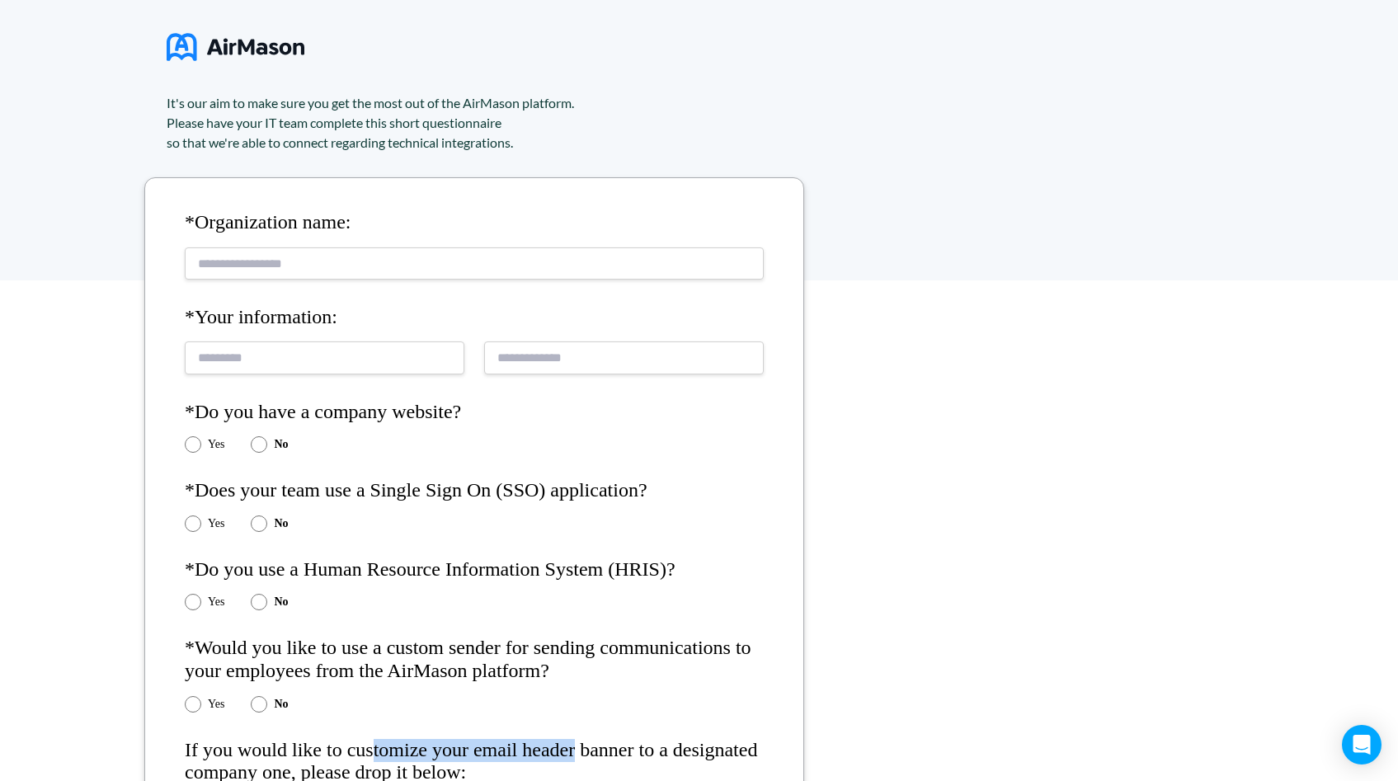
scroll to position [152, 0]
